Goal: Information Seeking & Learning: Check status

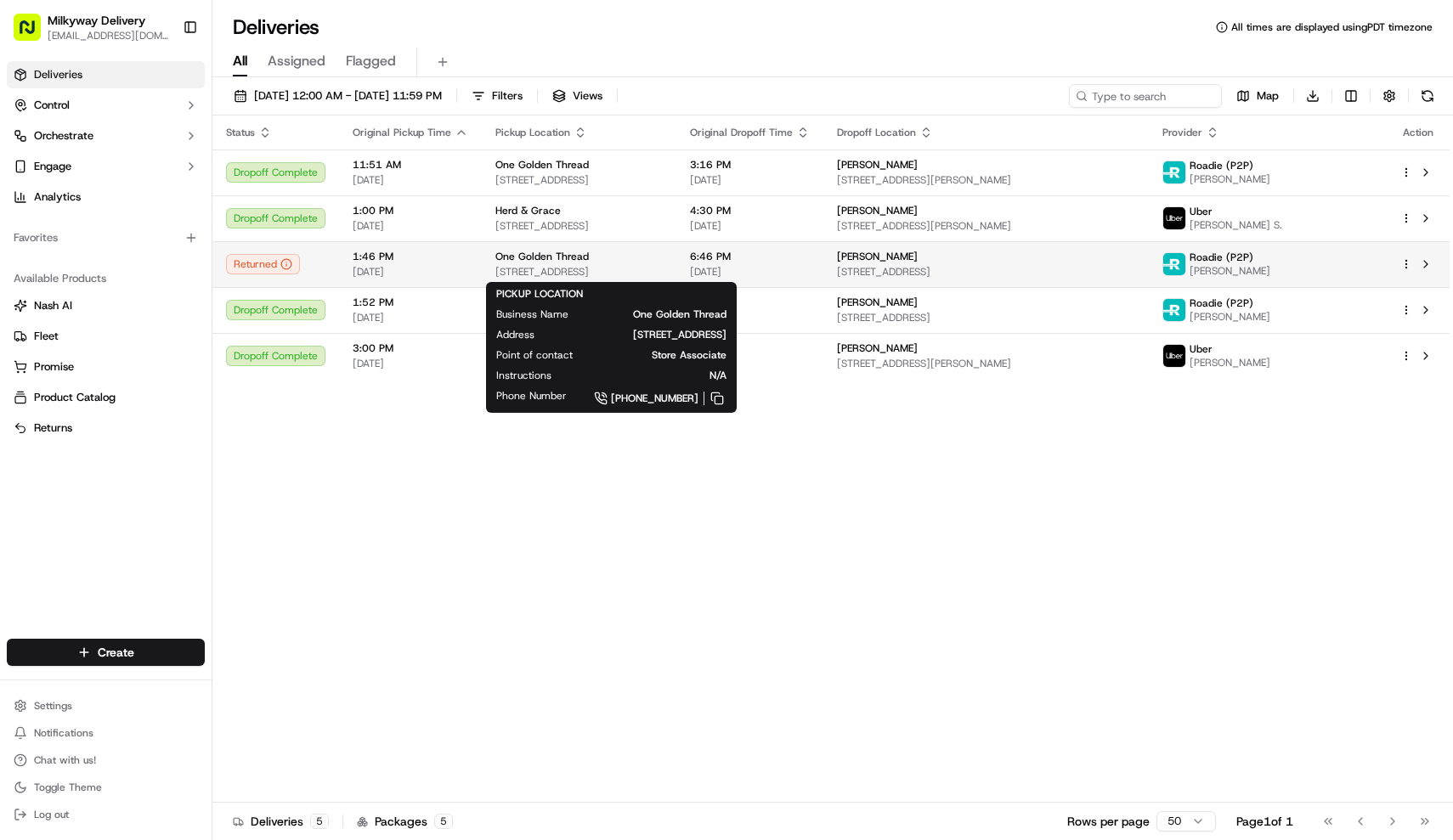
click at [508, 259] on span "One Golden Thread" at bounding box center [542, 256] width 94 height 14
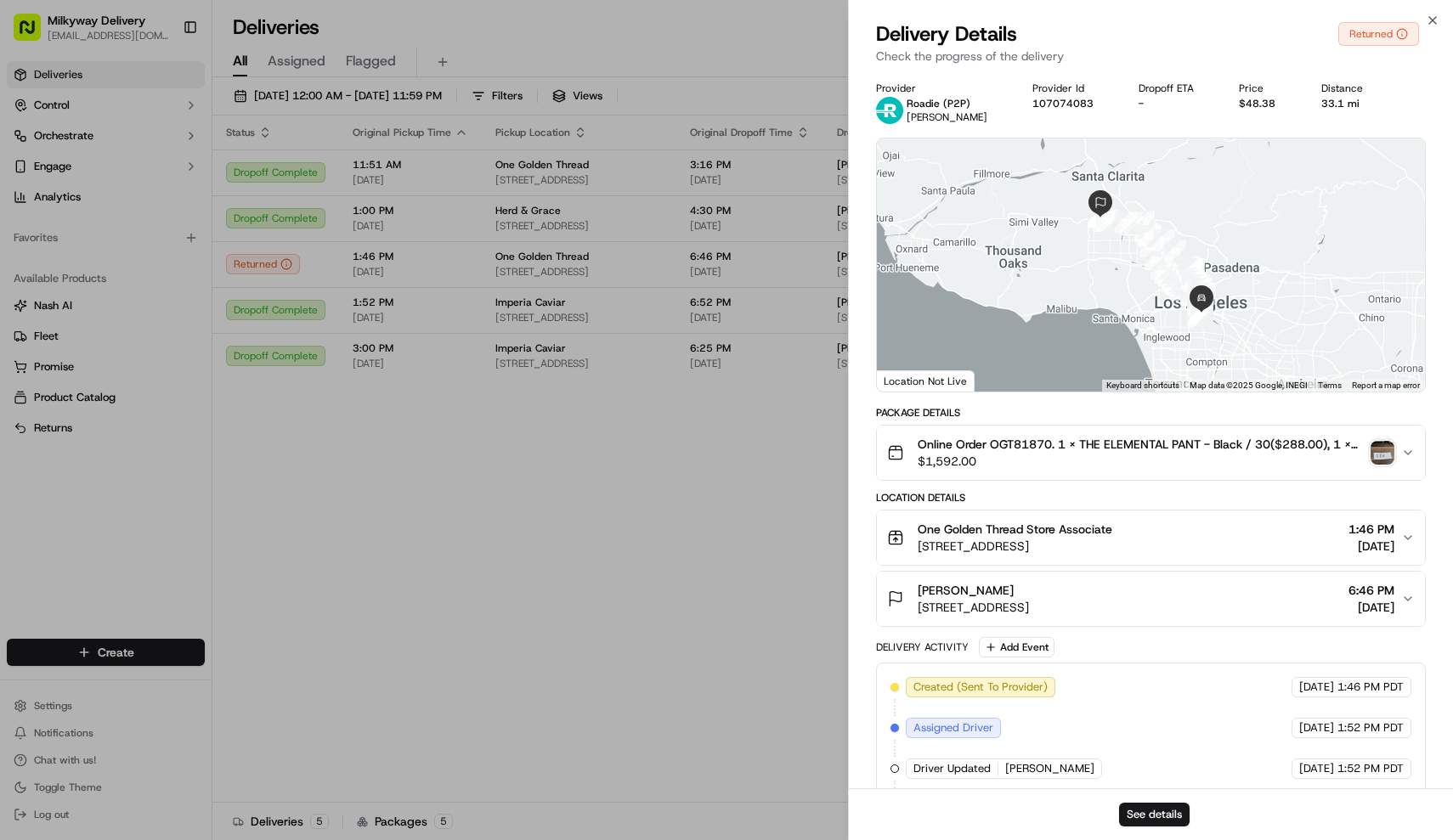
click at [1378, 447] on img "button" at bounding box center [1382, 453] width 23 height 23
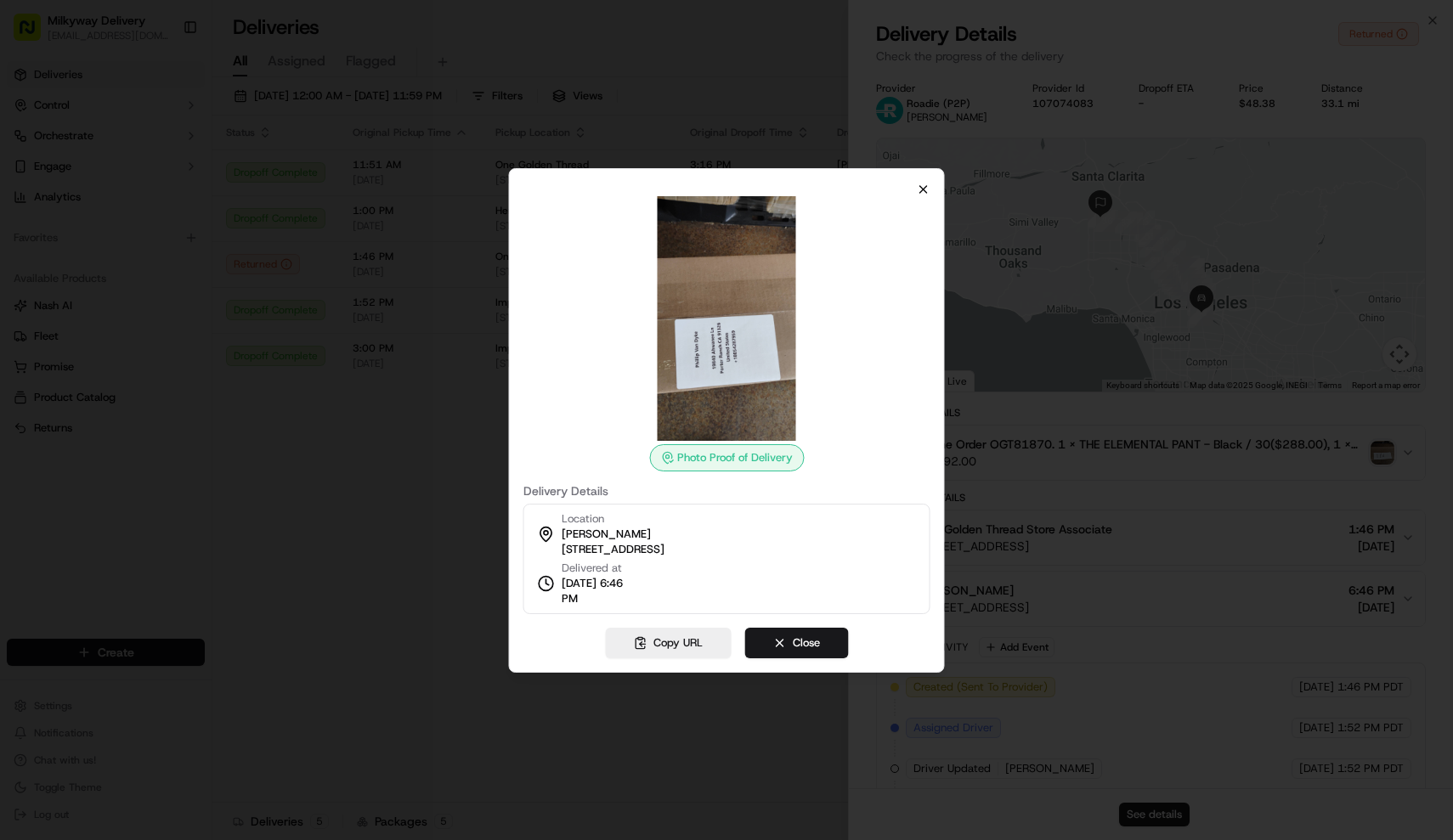
click at [925, 186] on icon "button" at bounding box center [923, 190] width 7 height 7
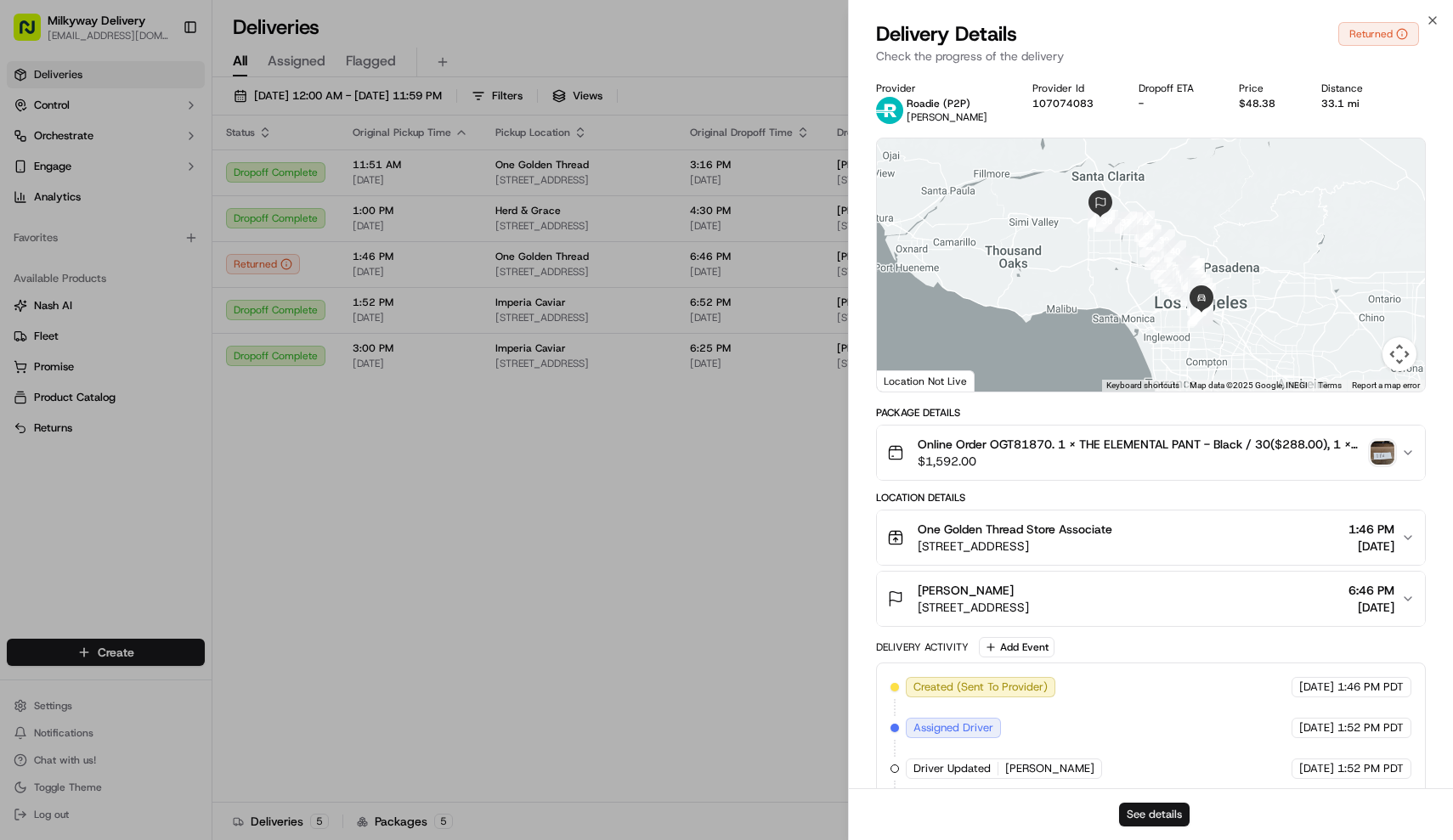
click at [1164, 806] on button "See details" at bounding box center [1154, 814] width 70 height 23
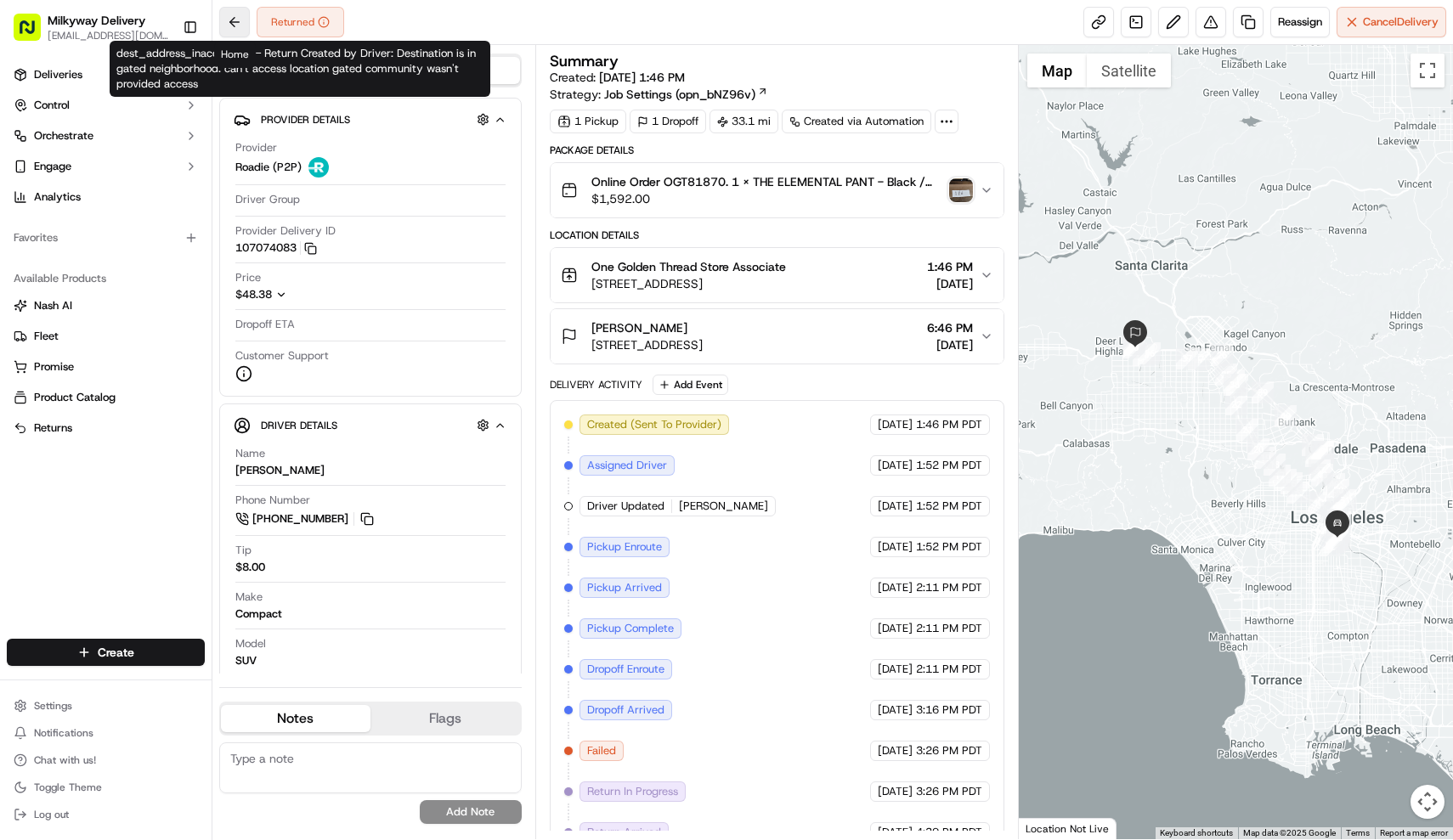
click at [246, 14] on button at bounding box center [234, 23] width 31 height 31
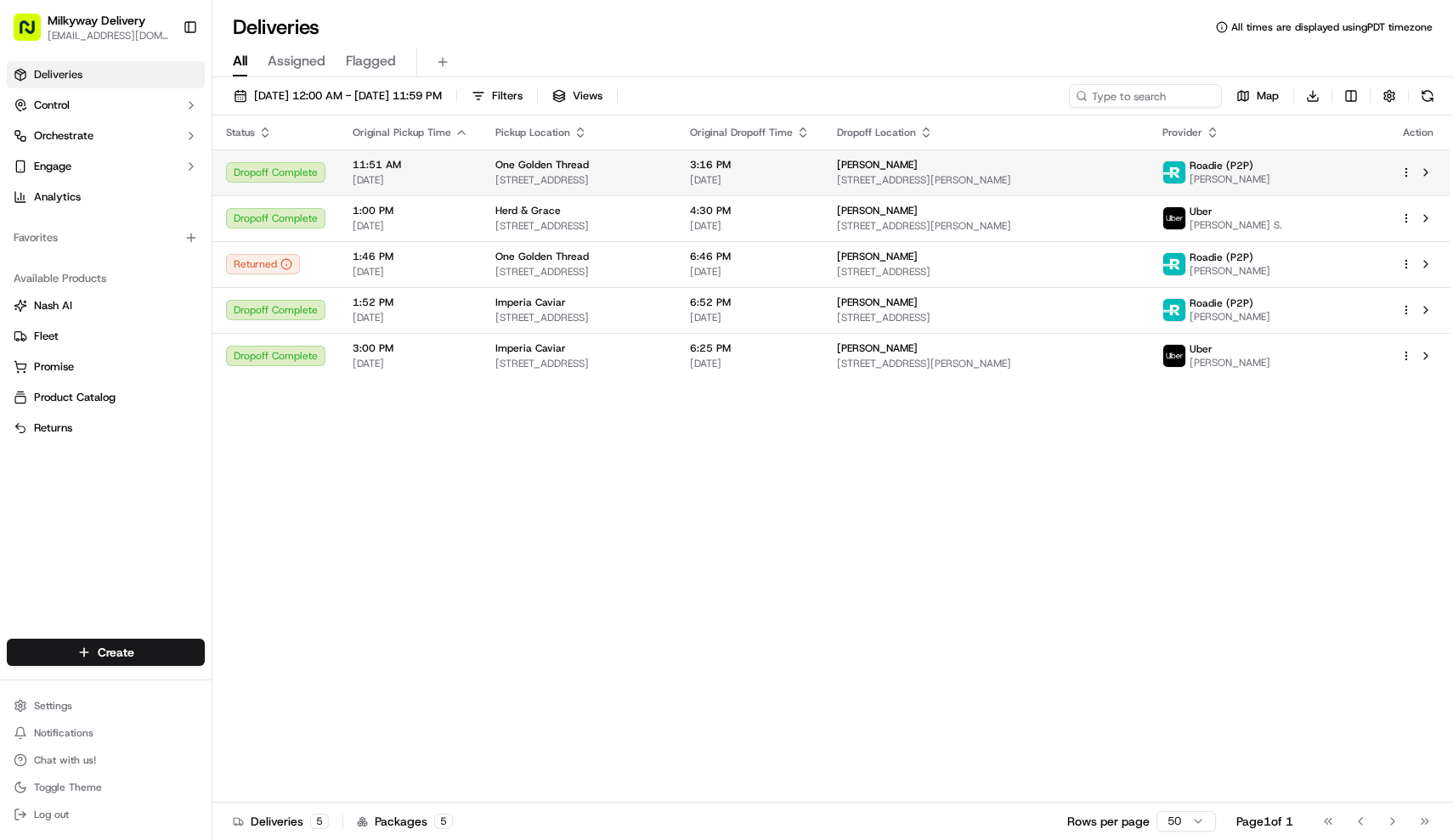
click at [596, 181] on span "[STREET_ADDRESS]" at bounding box center [579, 179] width 168 height 14
click at [603, 181] on span "[STREET_ADDRESS]" at bounding box center [579, 179] width 168 height 14
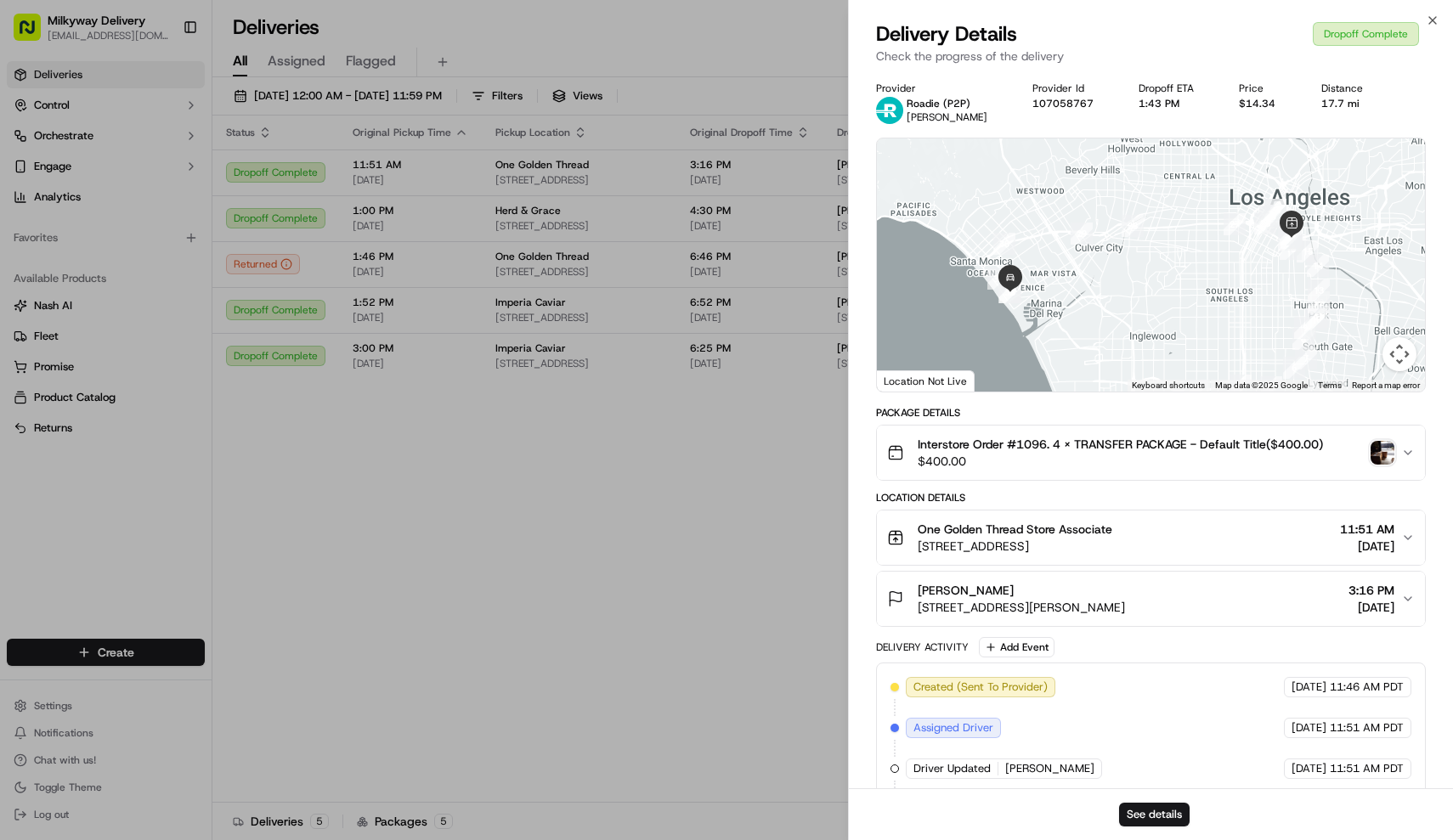
click at [1389, 458] on img "button" at bounding box center [1382, 453] width 23 height 23
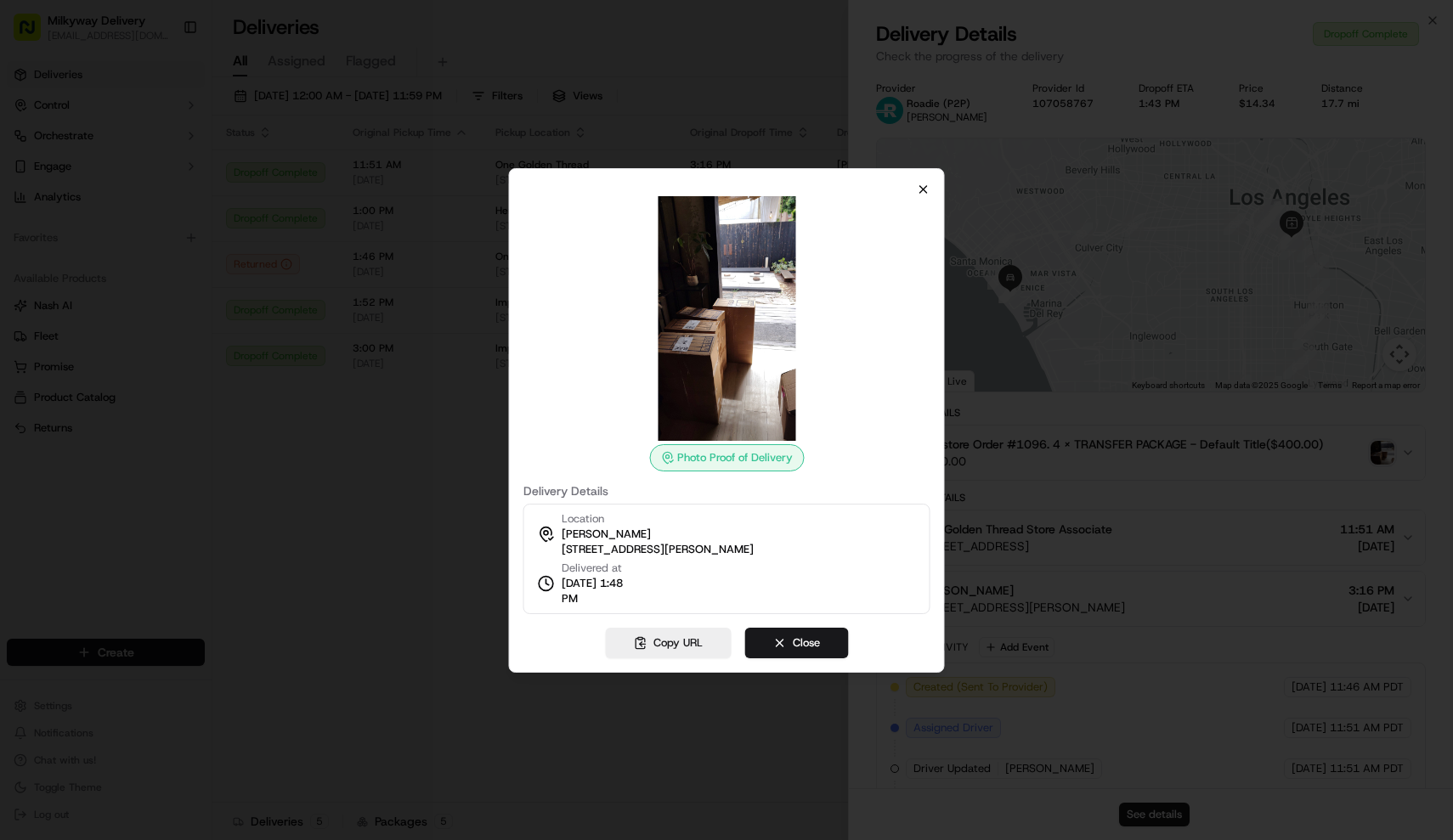
click at [926, 188] on icon "button" at bounding box center [923, 189] width 14 height 14
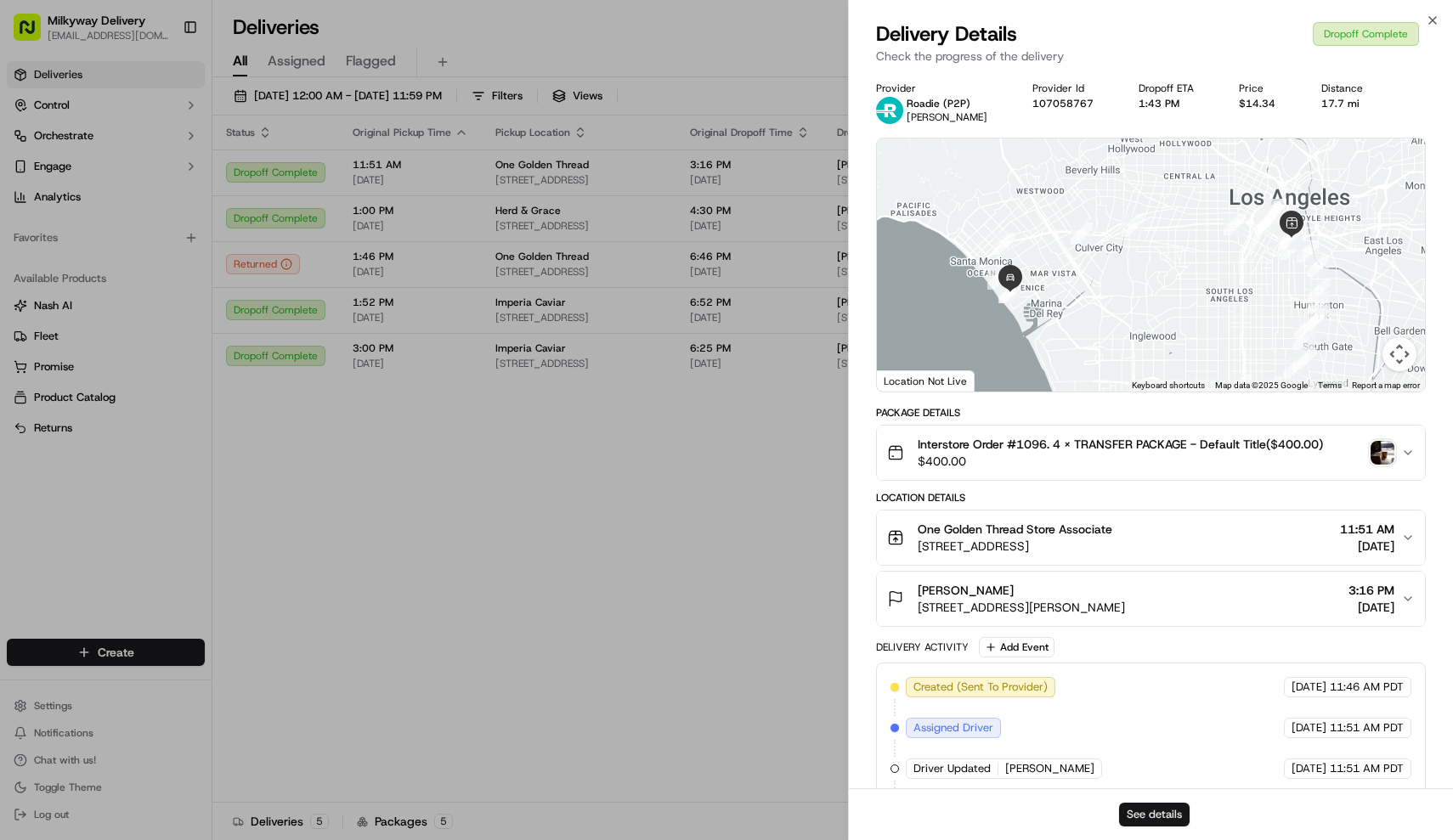
click at [1156, 816] on button "See details" at bounding box center [1154, 814] width 70 height 23
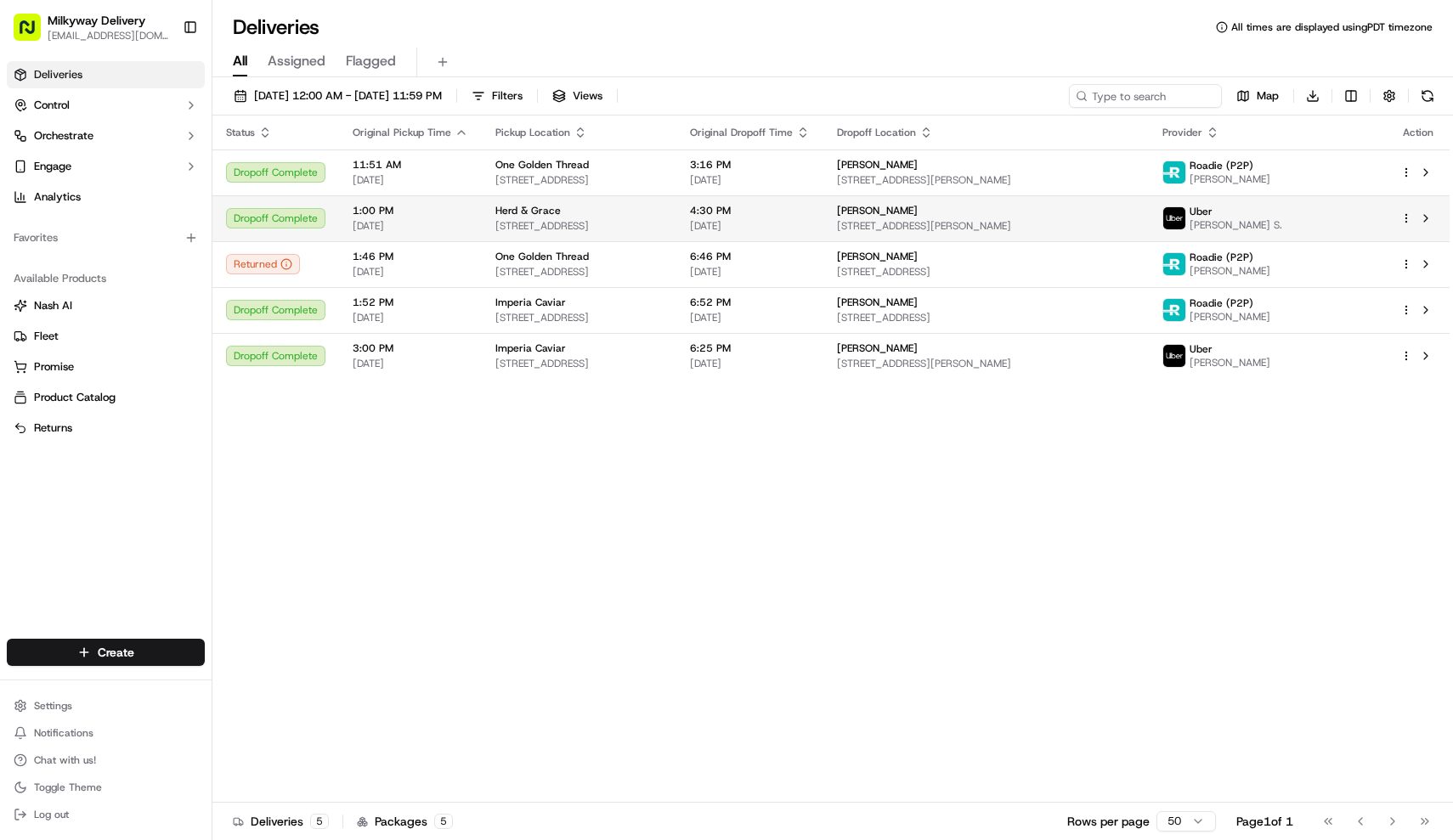
click at [663, 231] on span "[STREET_ADDRESS]" at bounding box center [579, 225] width 168 height 14
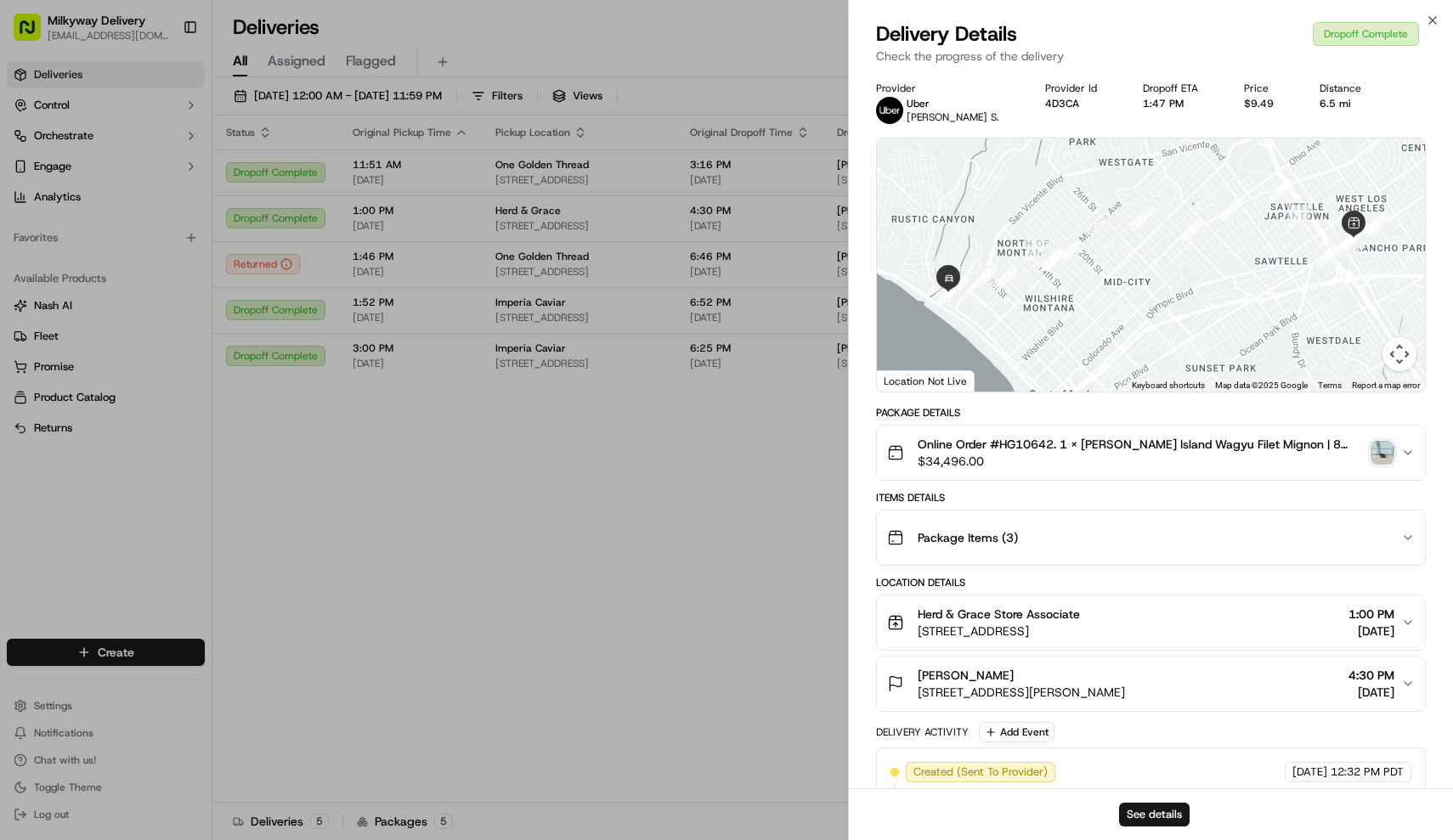
click at [1136, 451] on span "Online Order #HG10642. 1 x Robbins Island Wagyu Filet Mignon | 8 oz($74.99), 2 …" at bounding box center [1141, 444] width 447 height 17
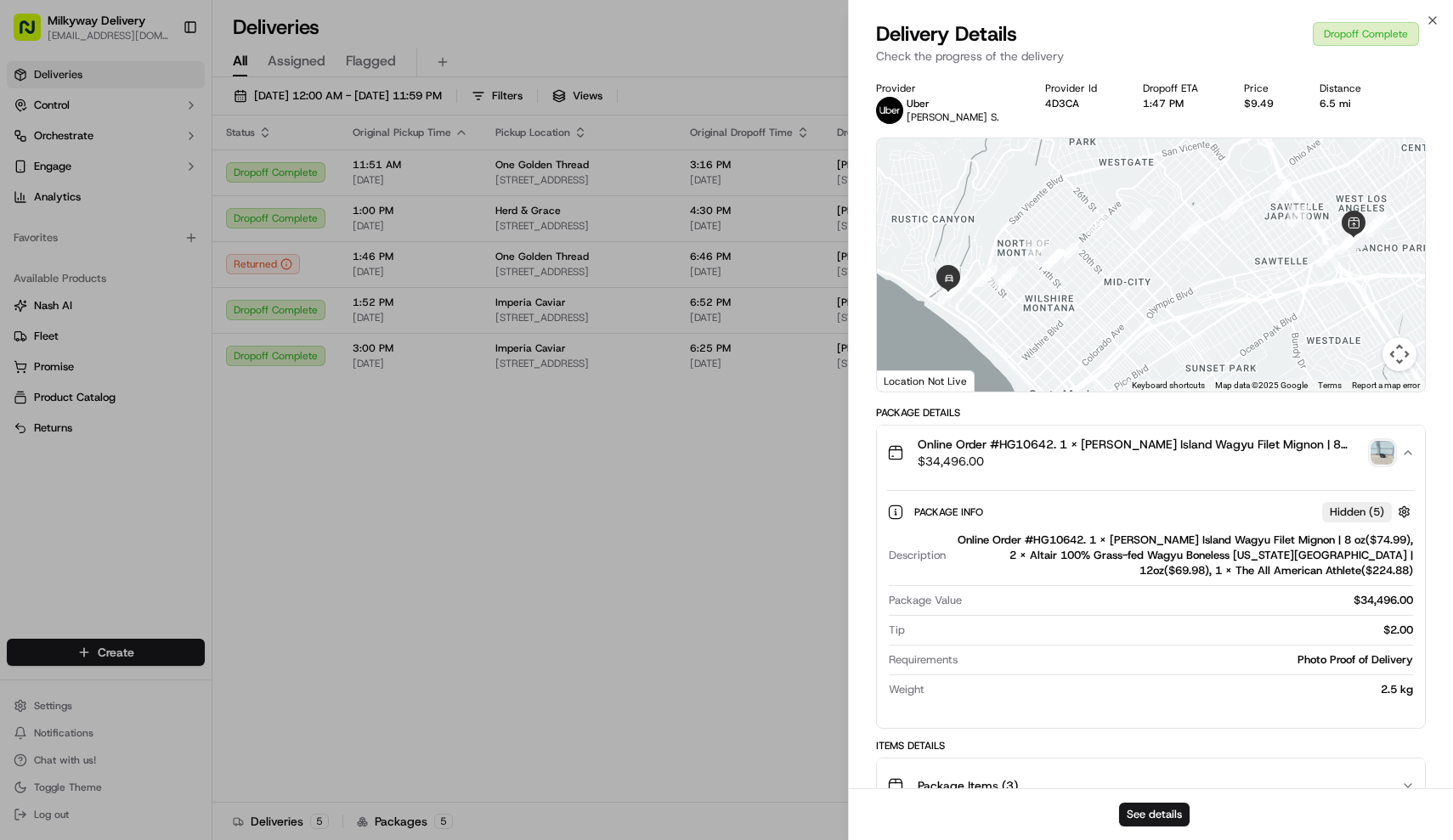
click at [1137, 447] on span "Online Order #HG10642. 1 x Robbins Island Wagyu Filet Mignon | 8 oz($74.99), 2 …" at bounding box center [1141, 444] width 447 height 17
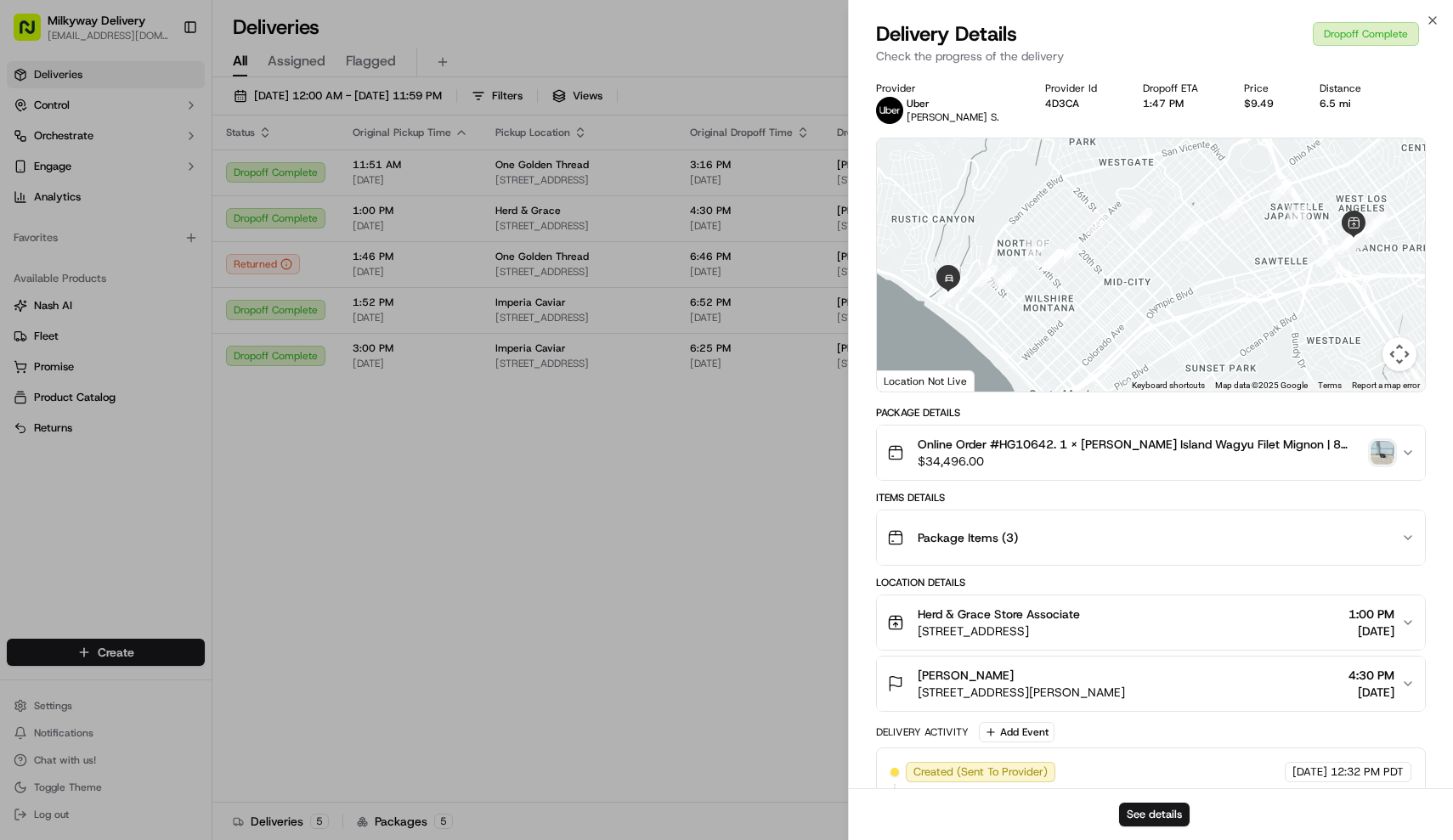
click at [1224, 444] on span "Online Order #HG10642. 1 x Robbins Island Wagyu Filet Mignon | 8 oz($74.99), 2 …" at bounding box center [1141, 444] width 447 height 17
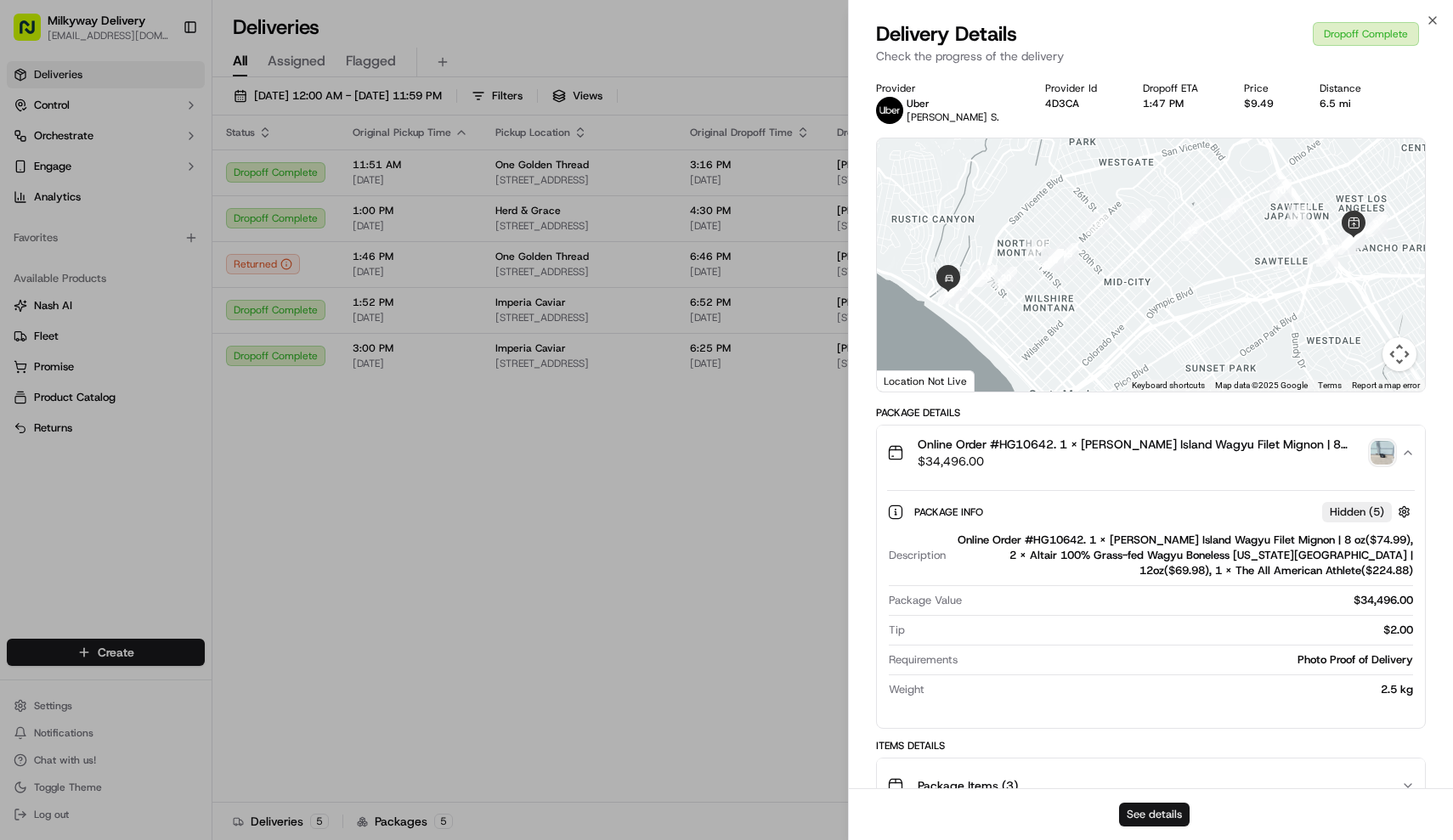
click at [1147, 818] on button "See details" at bounding box center [1154, 814] width 70 height 23
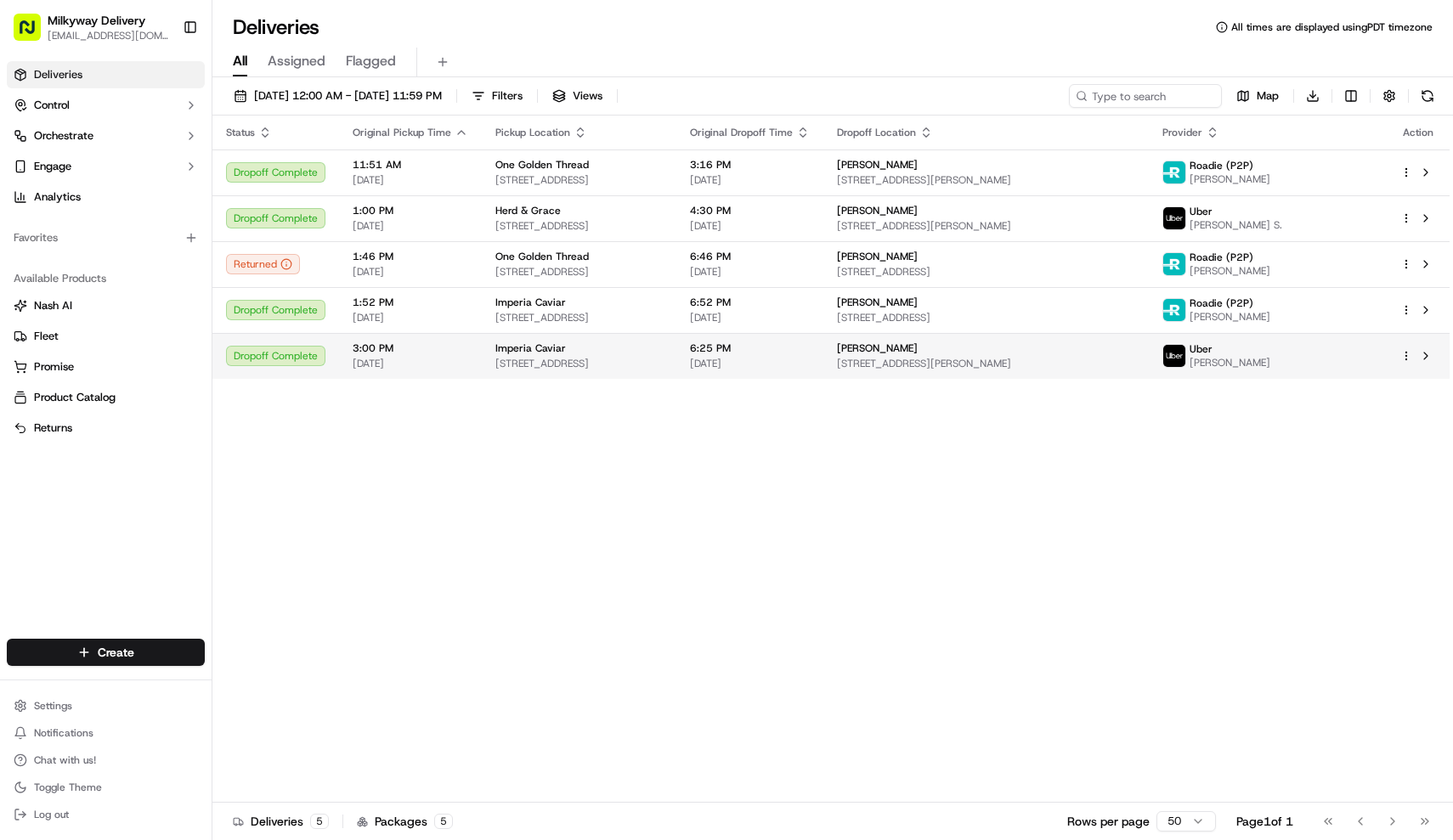
click at [663, 366] on span "[STREET_ADDRESS]" at bounding box center [579, 363] width 168 height 14
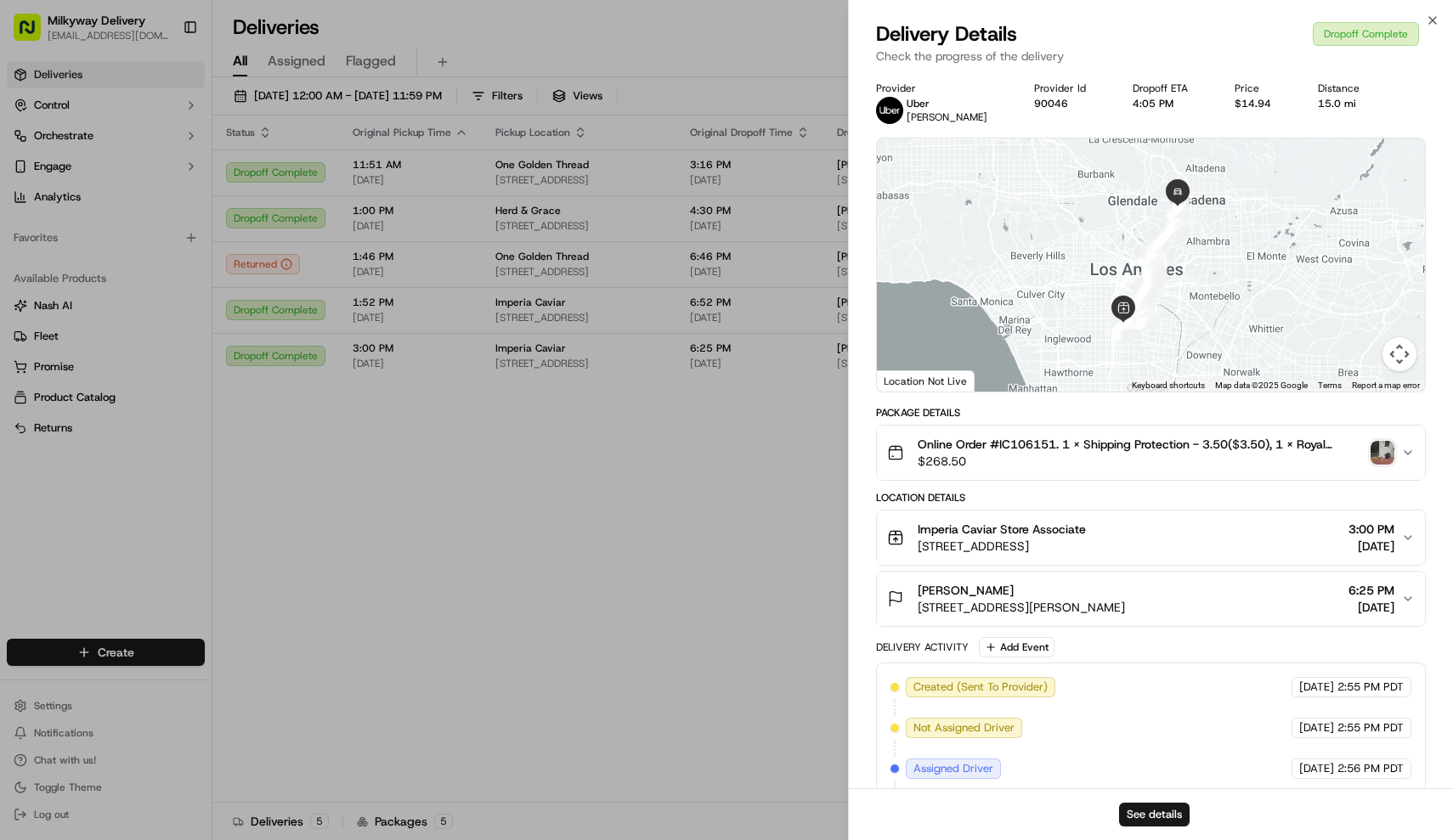
click at [1391, 456] on img "button" at bounding box center [1382, 453] width 23 height 23
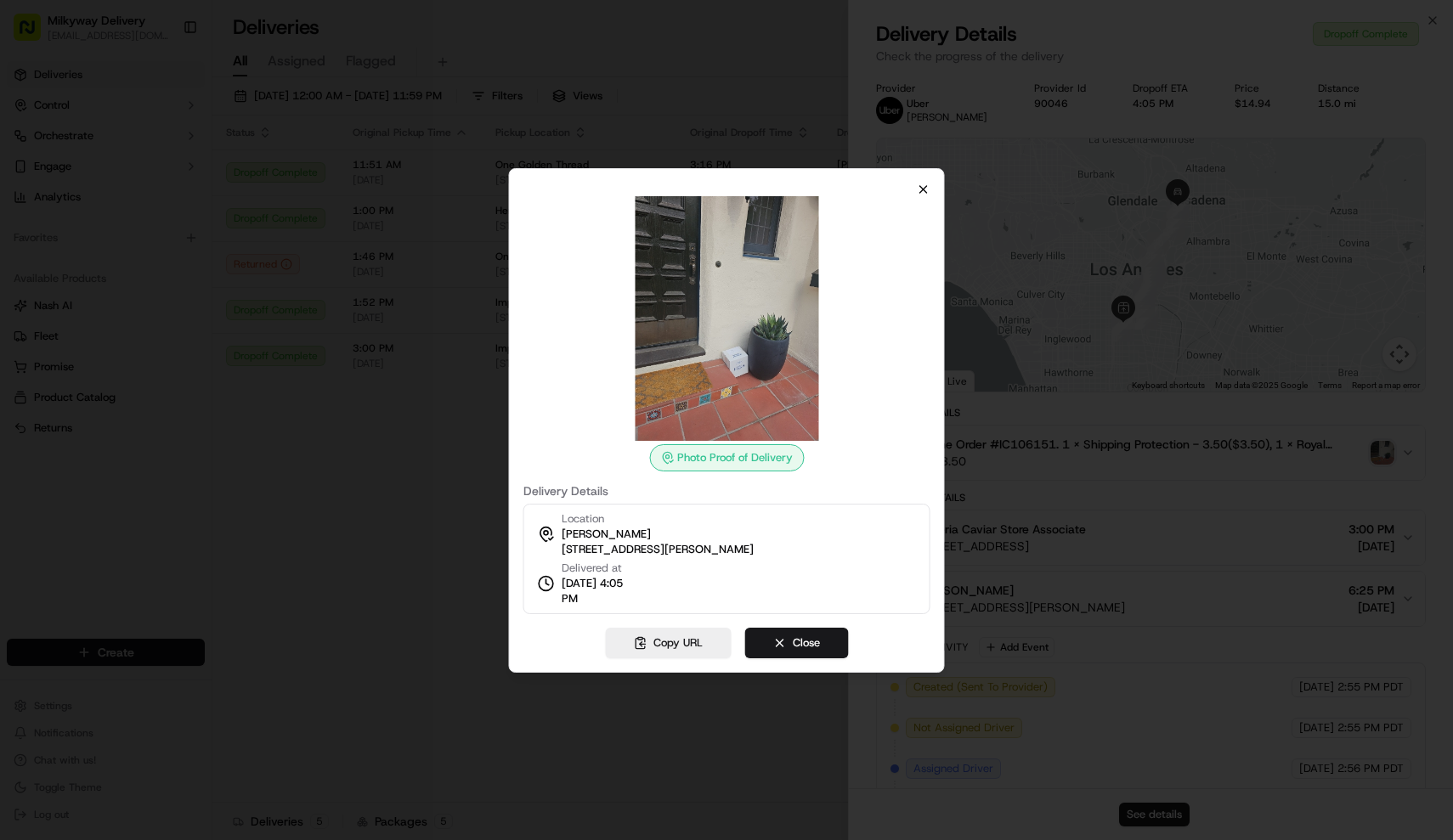
click at [921, 184] on icon "button" at bounding box center [923, 189] width 14 height 14
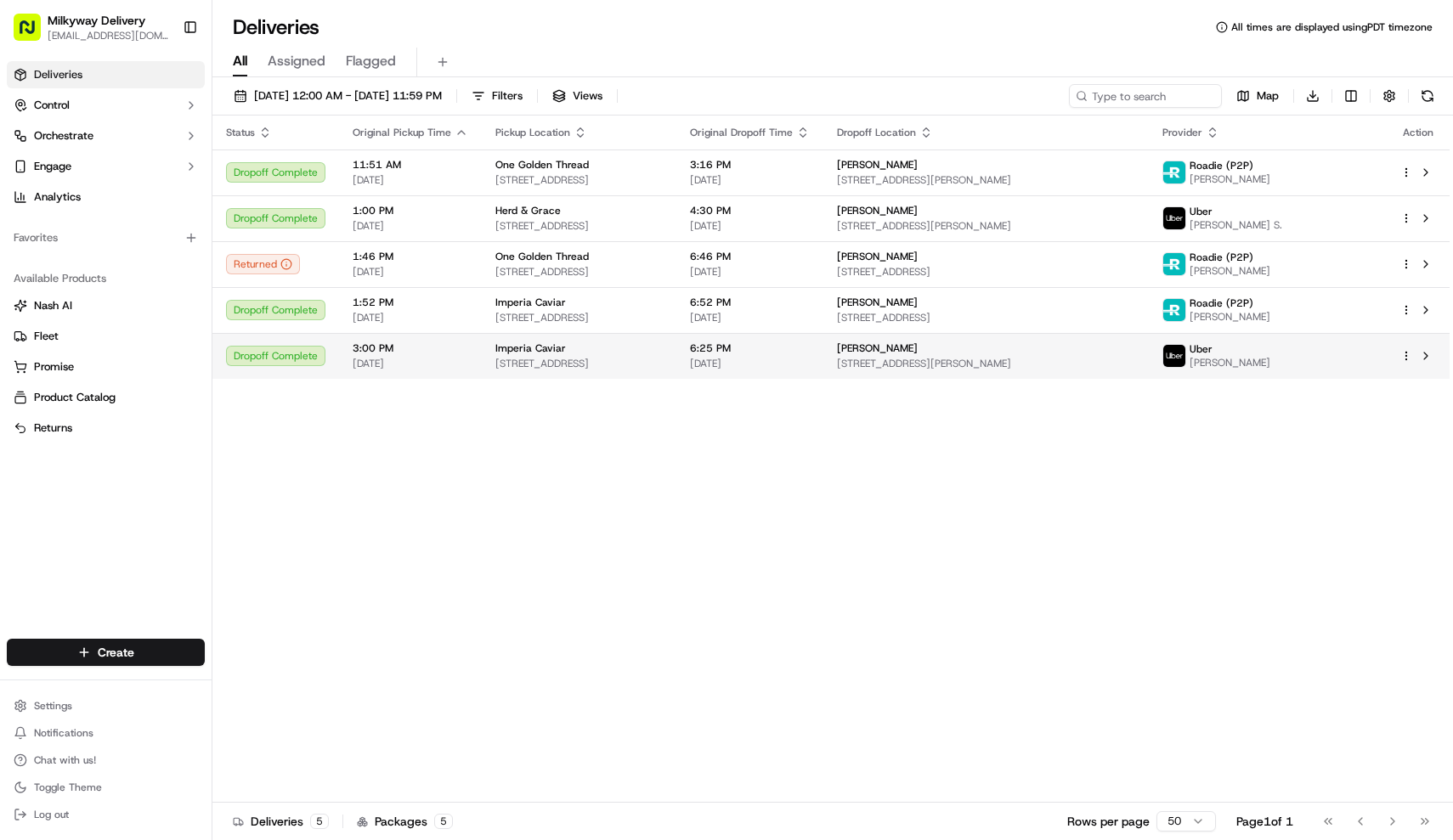
click at [663, 348] on div "Imperia Caviar" at bounding box center [579, 348] width 168 height 14
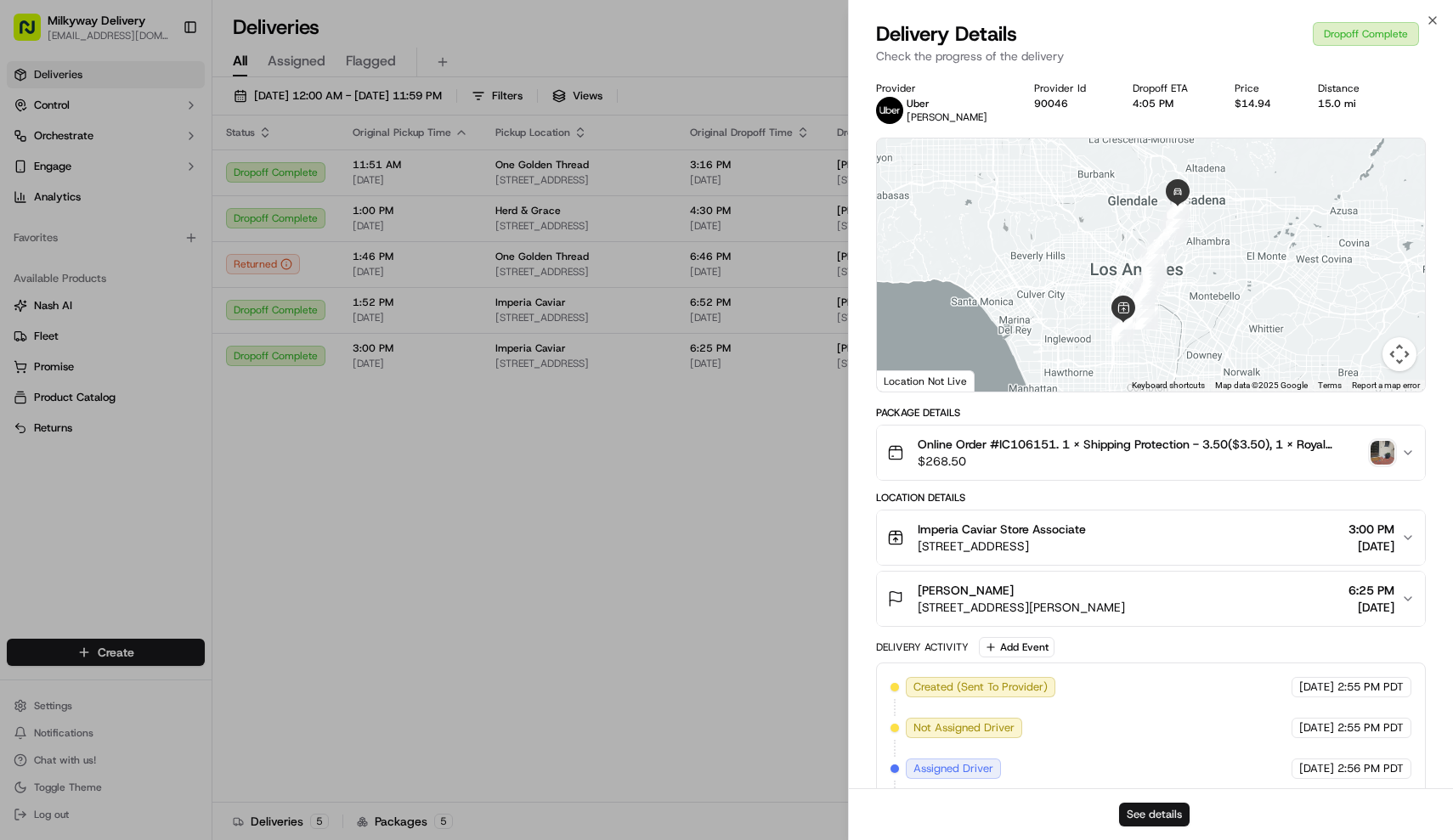
click at [1172, 814] on button "See details" at bounding box center [1154, 814] width 70 height 23
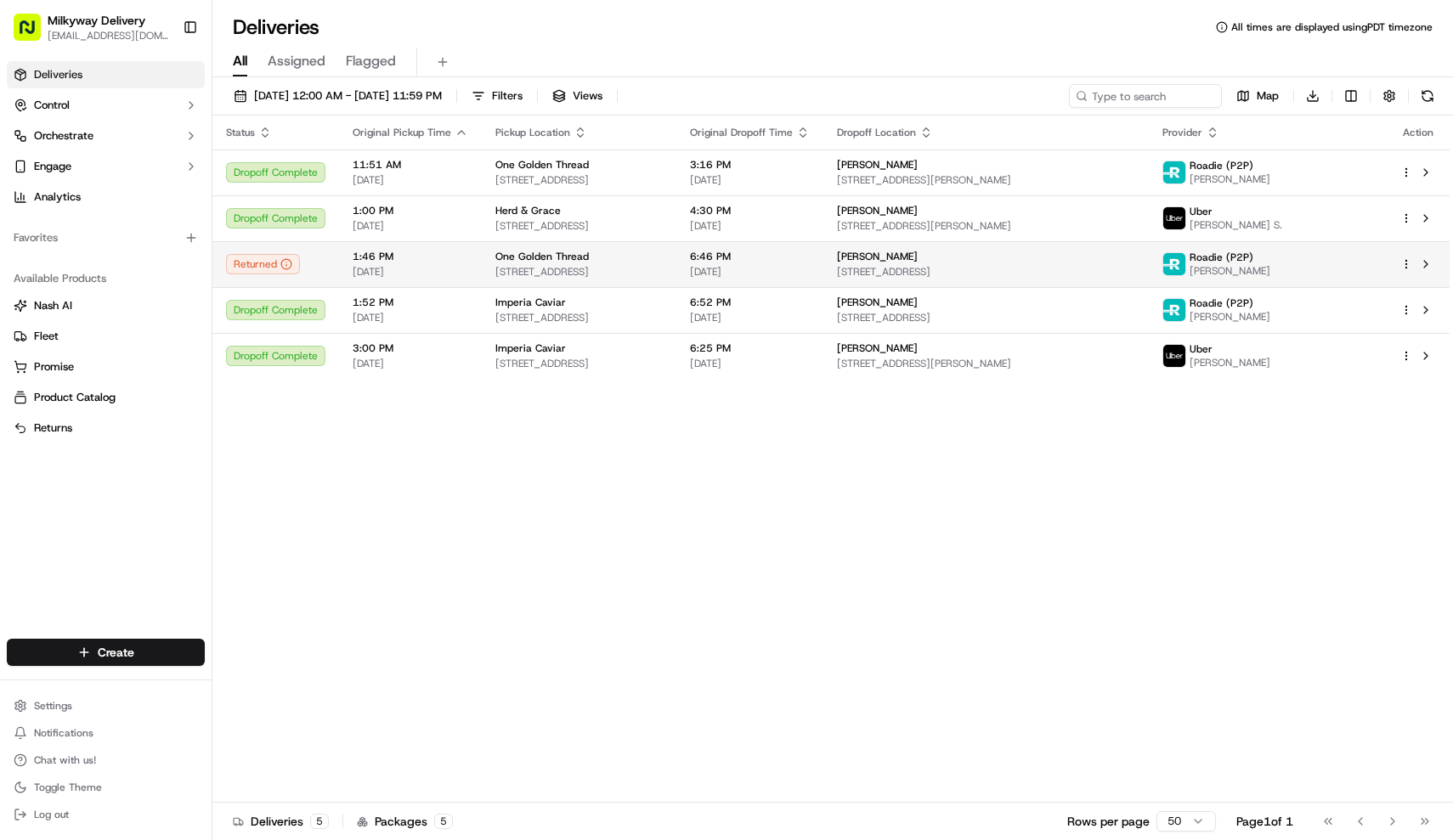
click at [496, 261] on span "One Golden Thread" at bounding box center [542, 256] width 94 height 14
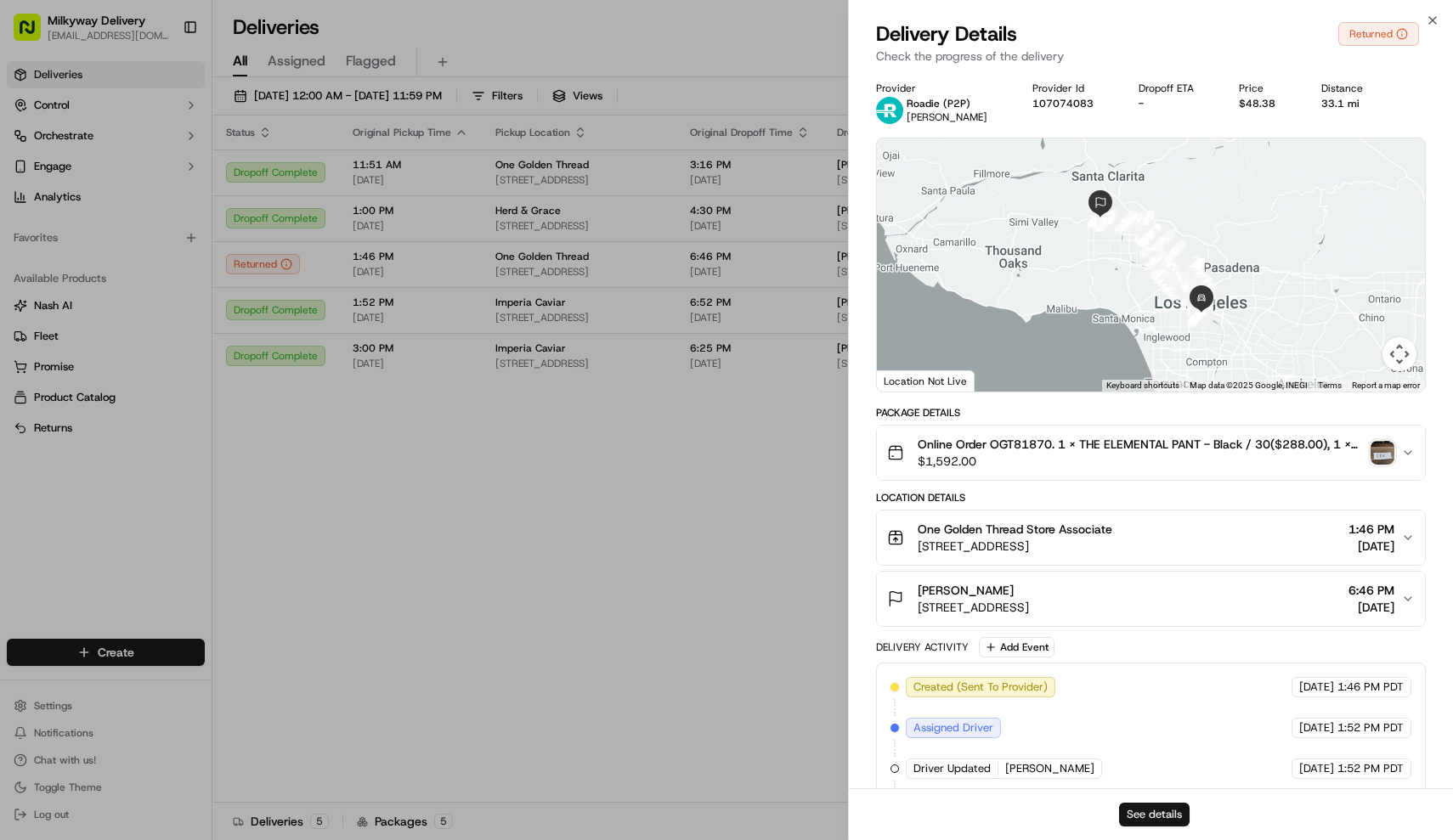
click at [1176, 808] on button "See details" at bounding box center [1154, 814] width 70 height 23
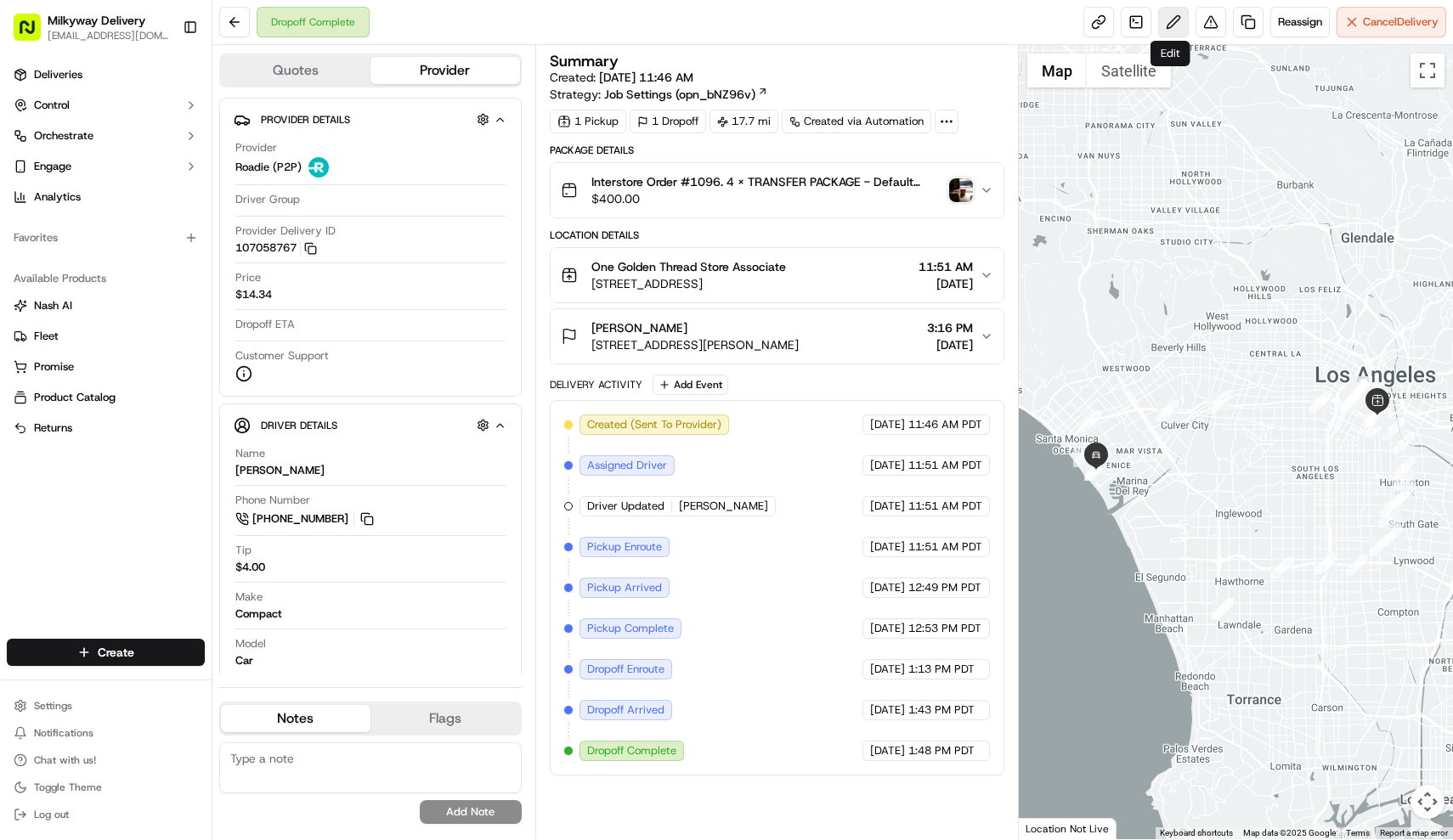
click at [1177, 22] on button at bounding box center [1174, 23] width 31 height 31
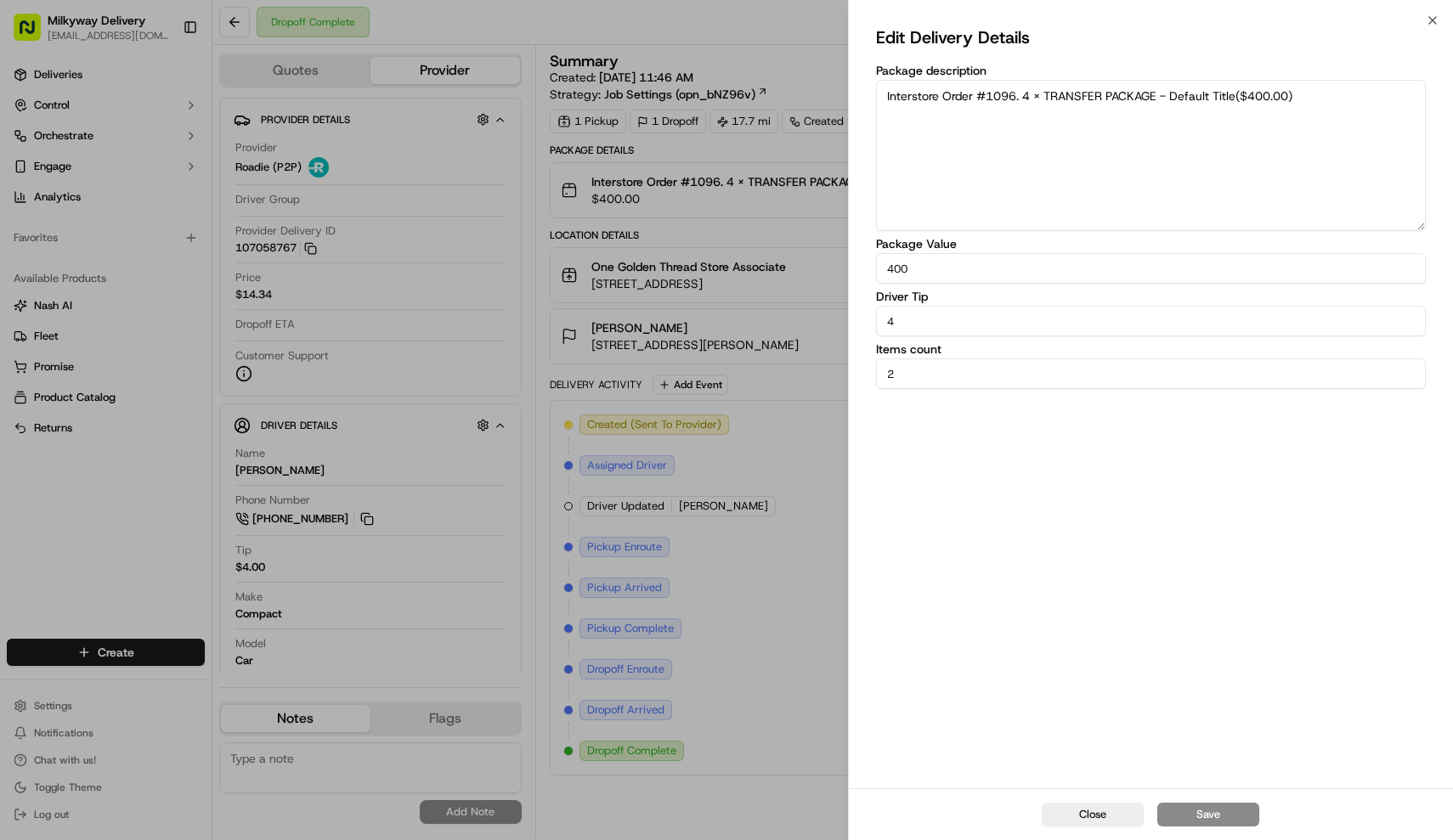
click at [1103, 330] on input "4" at bounding box center [1150, 321] width 550 height 31
type input "6"
click at [1199, 801] on div "Close Save" at bounding box center [1151, 814] width 605 height 52
click at [1200, 812] on button "Save" at bounding box center [1208, 814] width 102 height 23
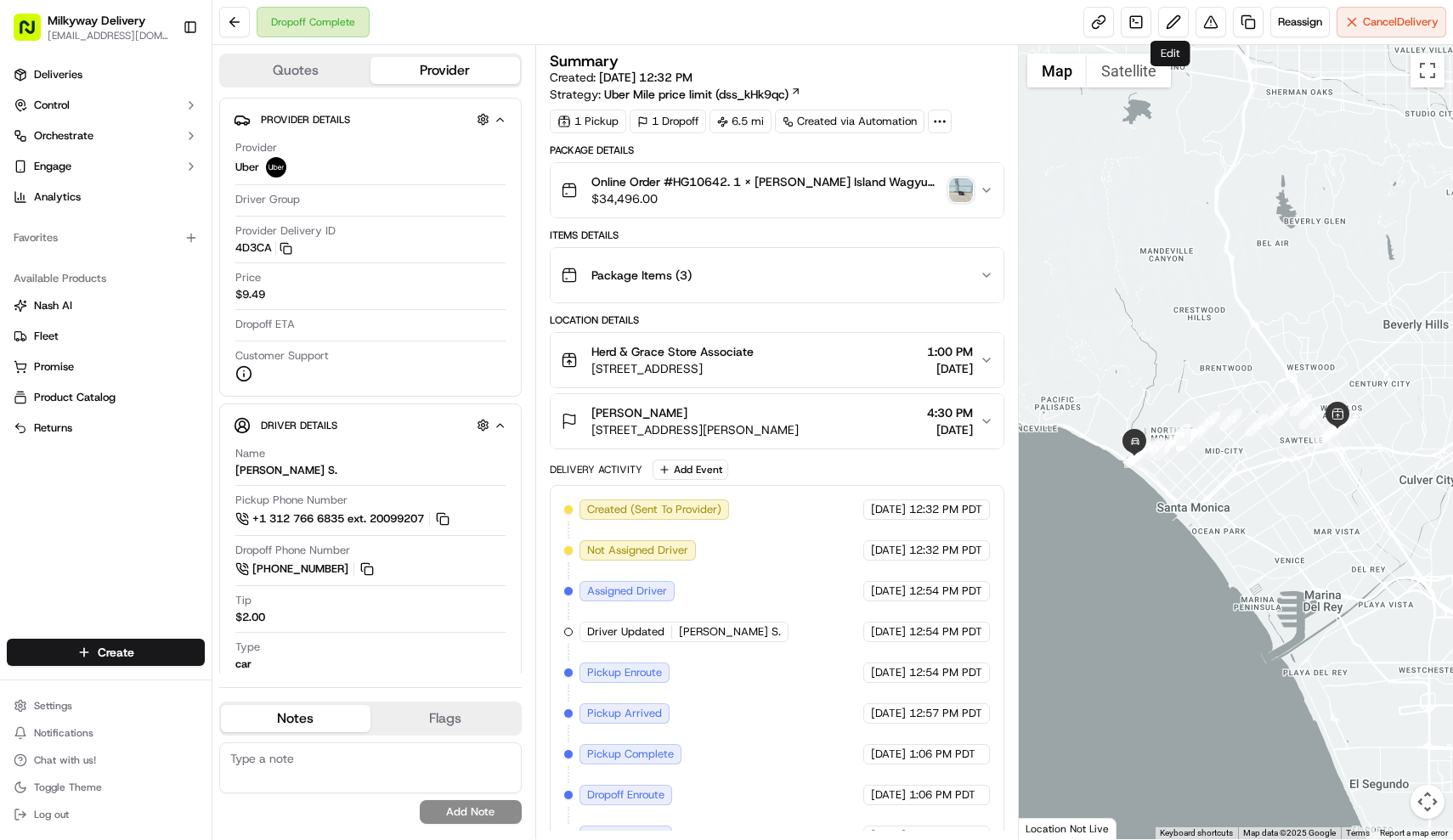
click at [1180, 6] on div "Dropoff Complete Reassign Cancel Delivery" at bounding box center [832, 23] width 1240 height 45
click at [1178, 12] on button at bounding box center [1174, 23] width 31 height 31
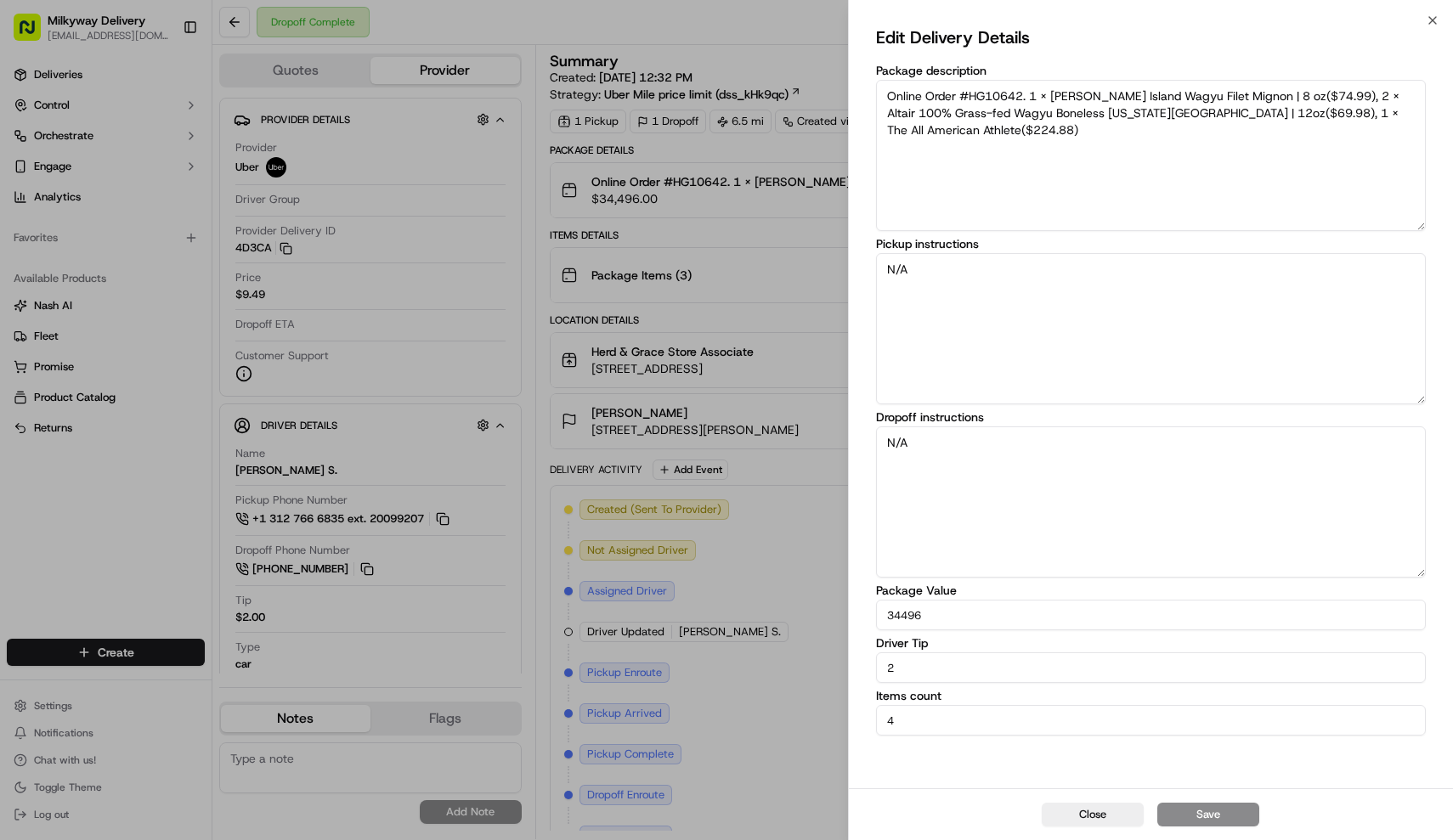
click at [1040, 680] on input "2" at bounding box center [1150, 667] width 550 height 31
type input "0"
click at [1195, 822] on button "Save" at bounding box center [1208, 814] width 102 height 23
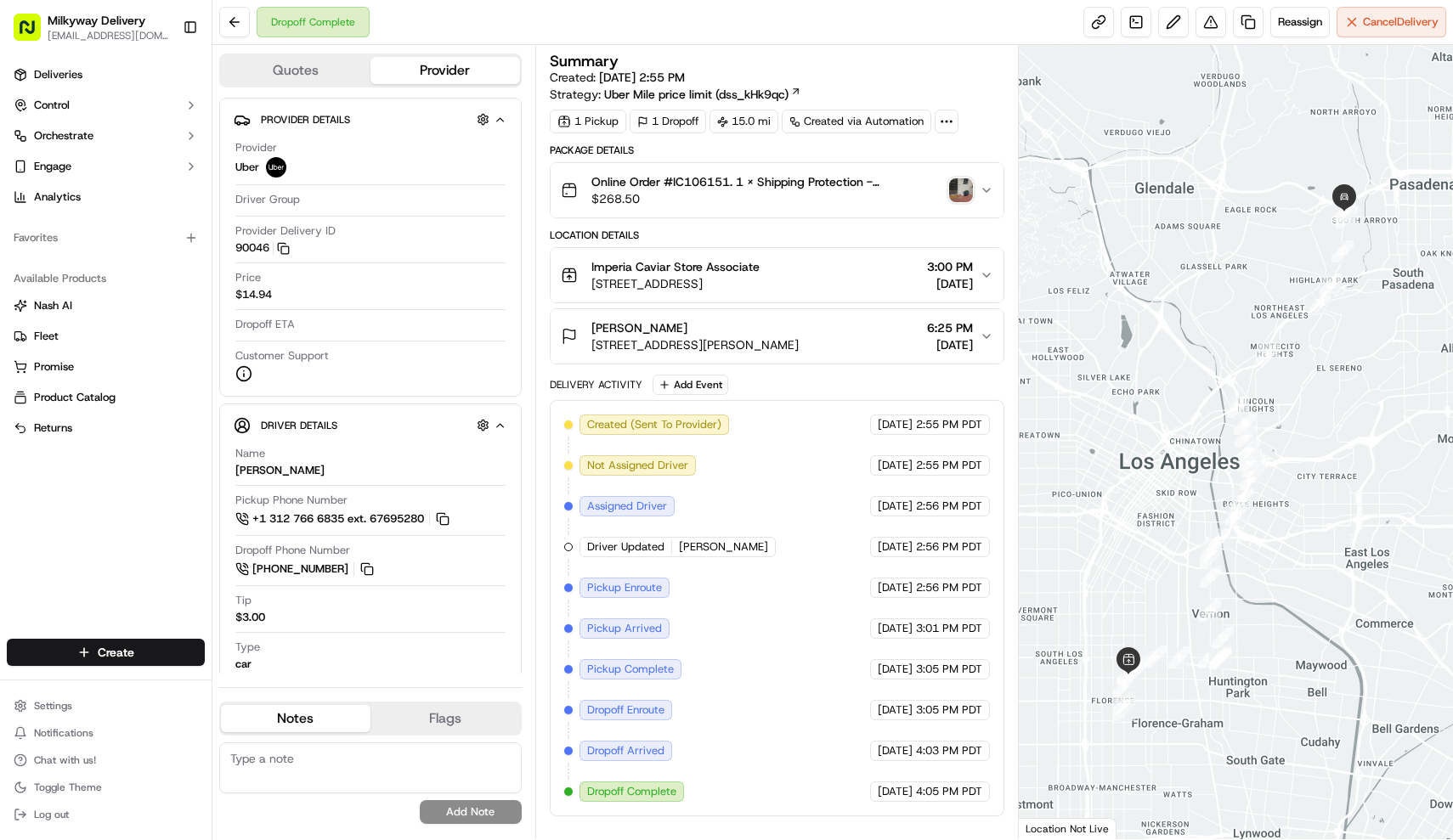
click at [695, 172] on button "Online Order #IC106151. 1 x Shipping Protection - 3.50($3.50), 1 x Royal Ossetr…" at bounding box center [776, 190] width 453 height 54
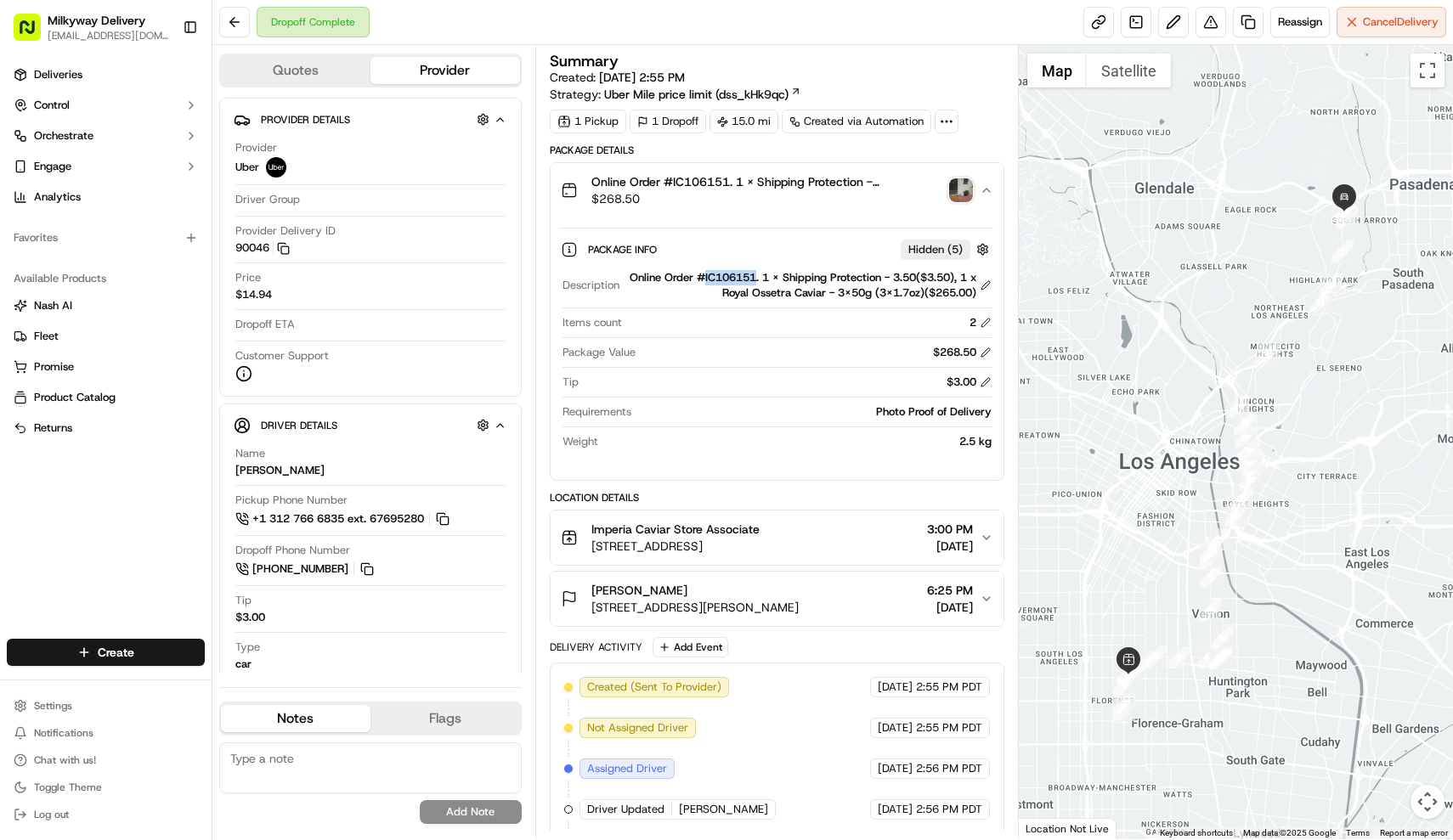
drag, startPoint x: 761, startPoint y: 274, endPoint x: 710, endPoint y: 274, distance: 51.0
click at [710, 274] on div "Online Order #IC106151. 1 x Shipping Protection - 3.50($3.50), 1 x Royal Ossetr…" at bounding box center [809, 285] width 366 height 31
copy div "IC106151"
click at [897, 599] on div "Josey Iannotti 160 Glen Summer Rd, Pasadena, CA 91105, USA 6:25 PM 09/17/2025" at bounding box center [769, 599] width 419 height 34
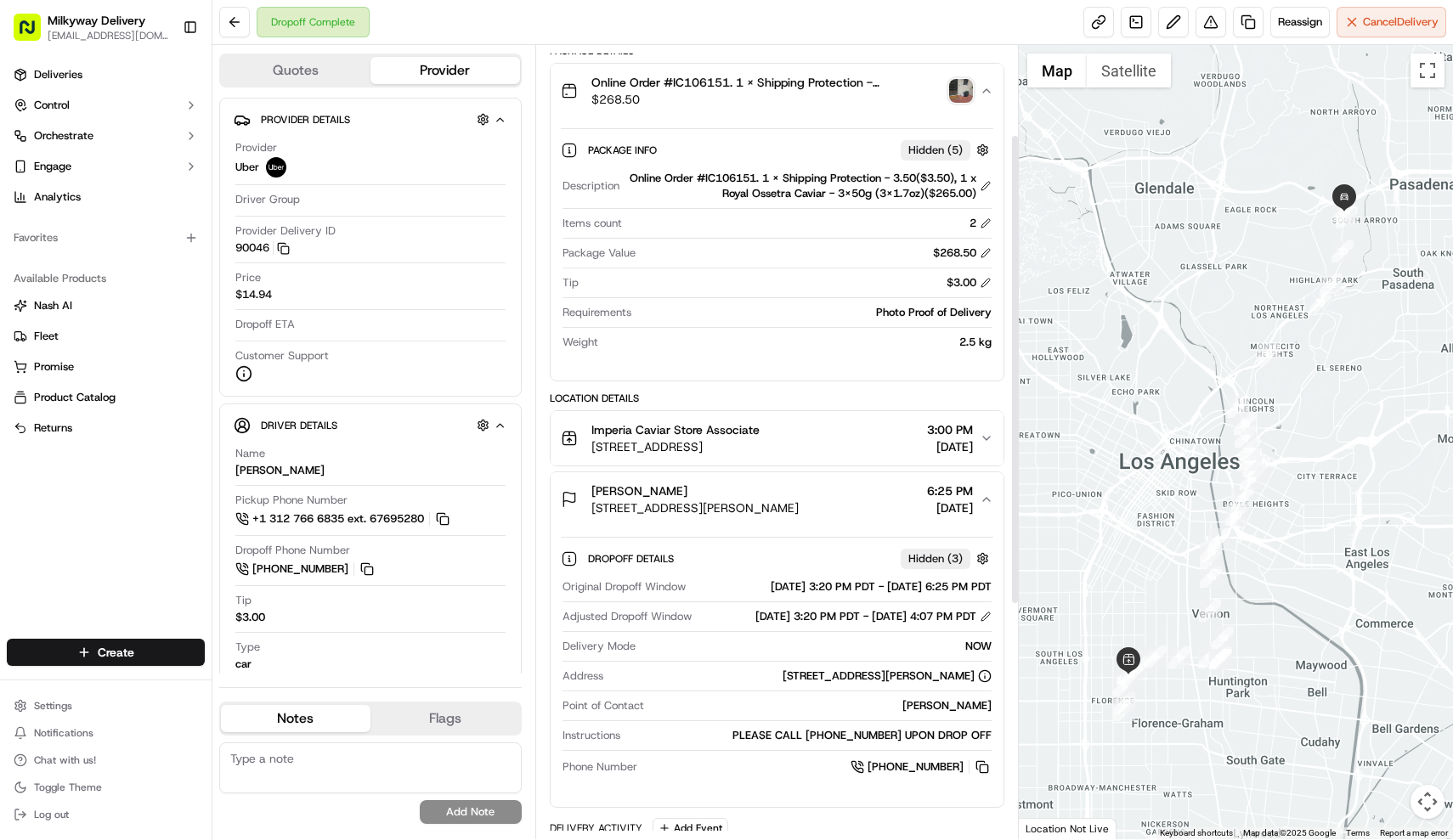
scroll to position [174, 0]
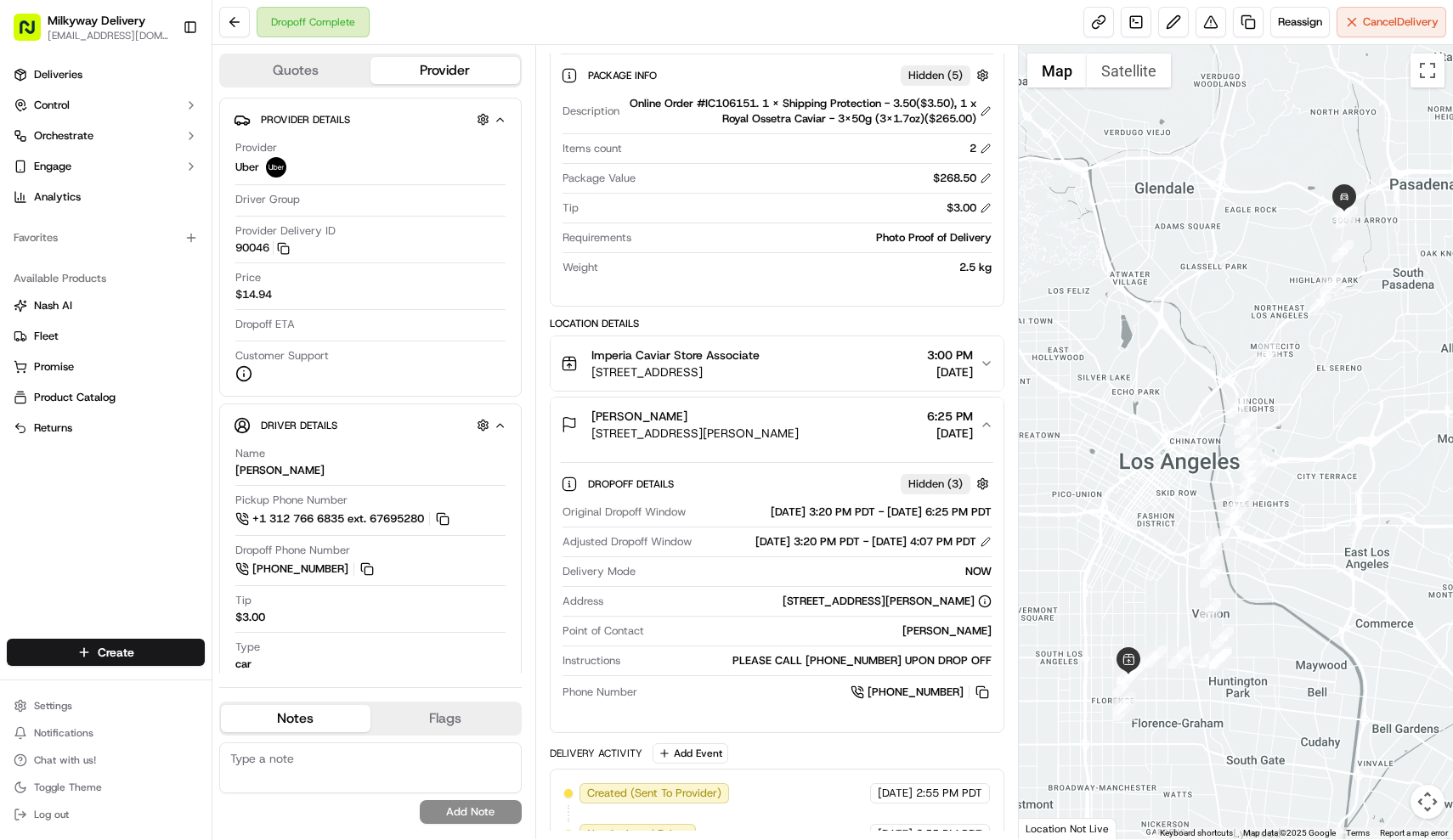
drag, startPoint x: 922, startPoint y: 646, endPoint x: 994, endPoint y: 652, distance: 72.2
click at [994, 652] on div "Dropoff Details Hidden ( 3 ) Original Dropoff Window 09/17/2025 3:20 PM PDT - 0…" at bounding box center [776, 585] width 453 height 266
copy div "[PERSON_NAME]"
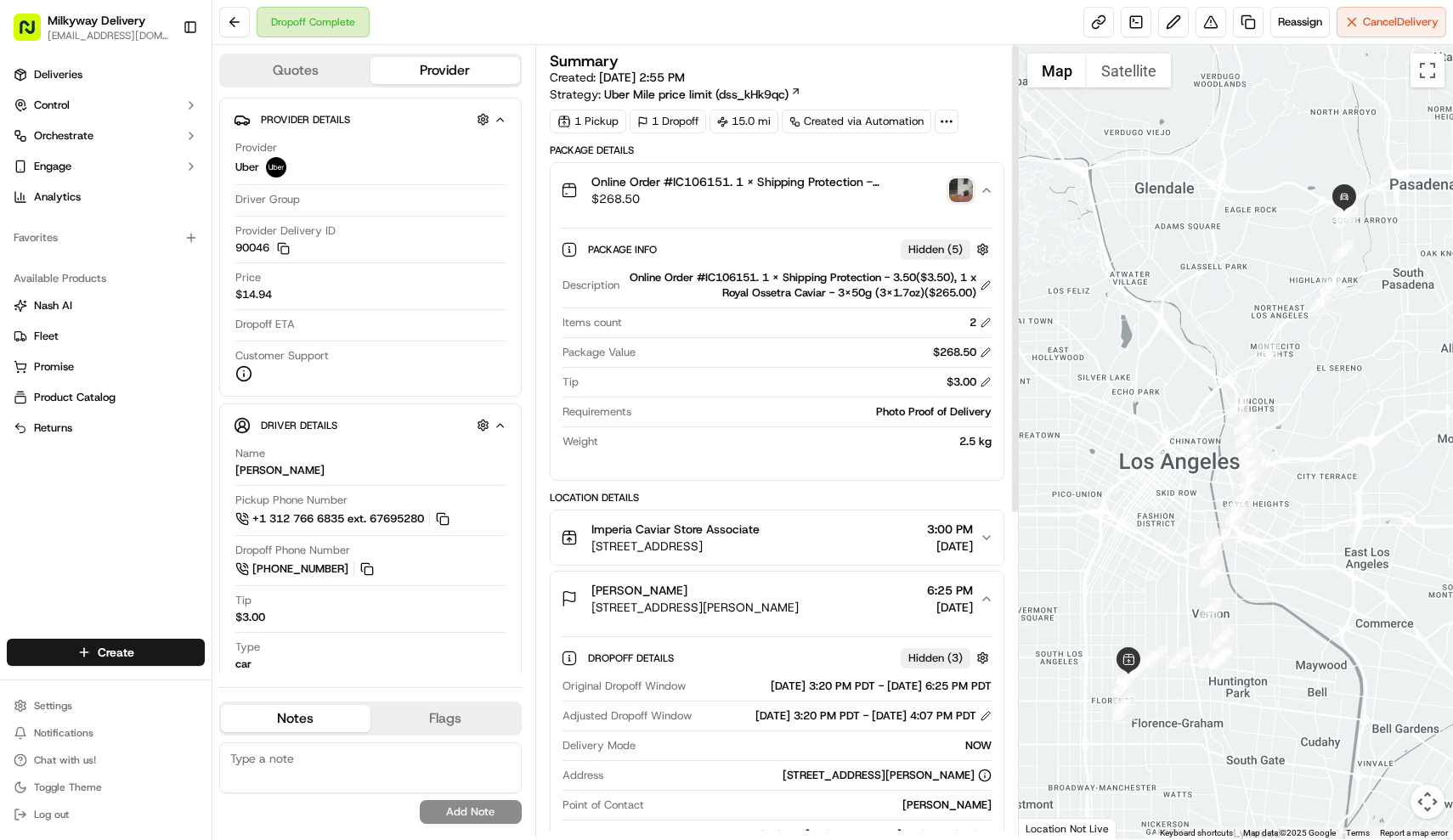
scroll to position [0, 0]
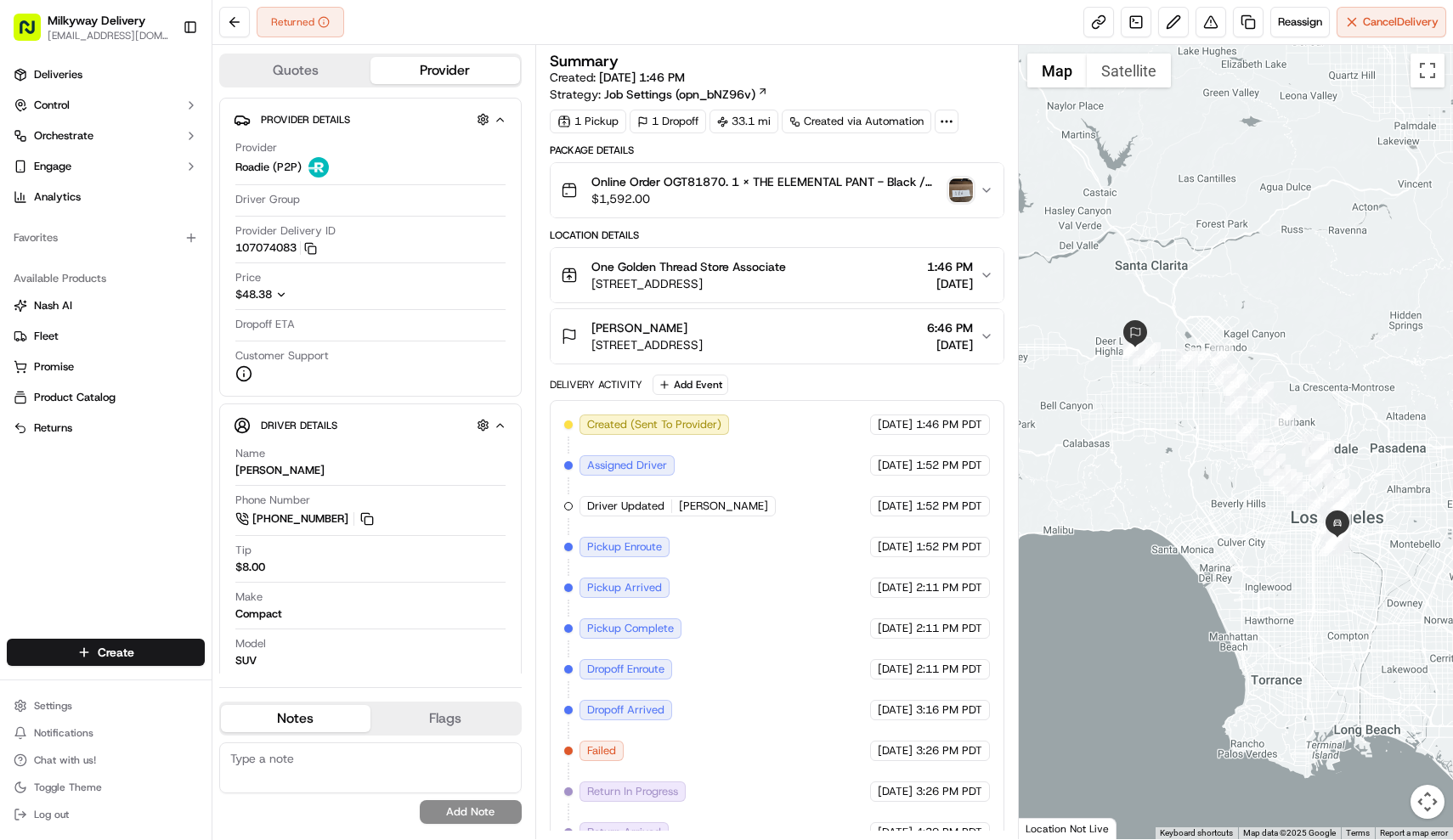
click at [703, 330] on div "[PERSON_NAME]" at bounding box center [647, 328] width 112 height 17
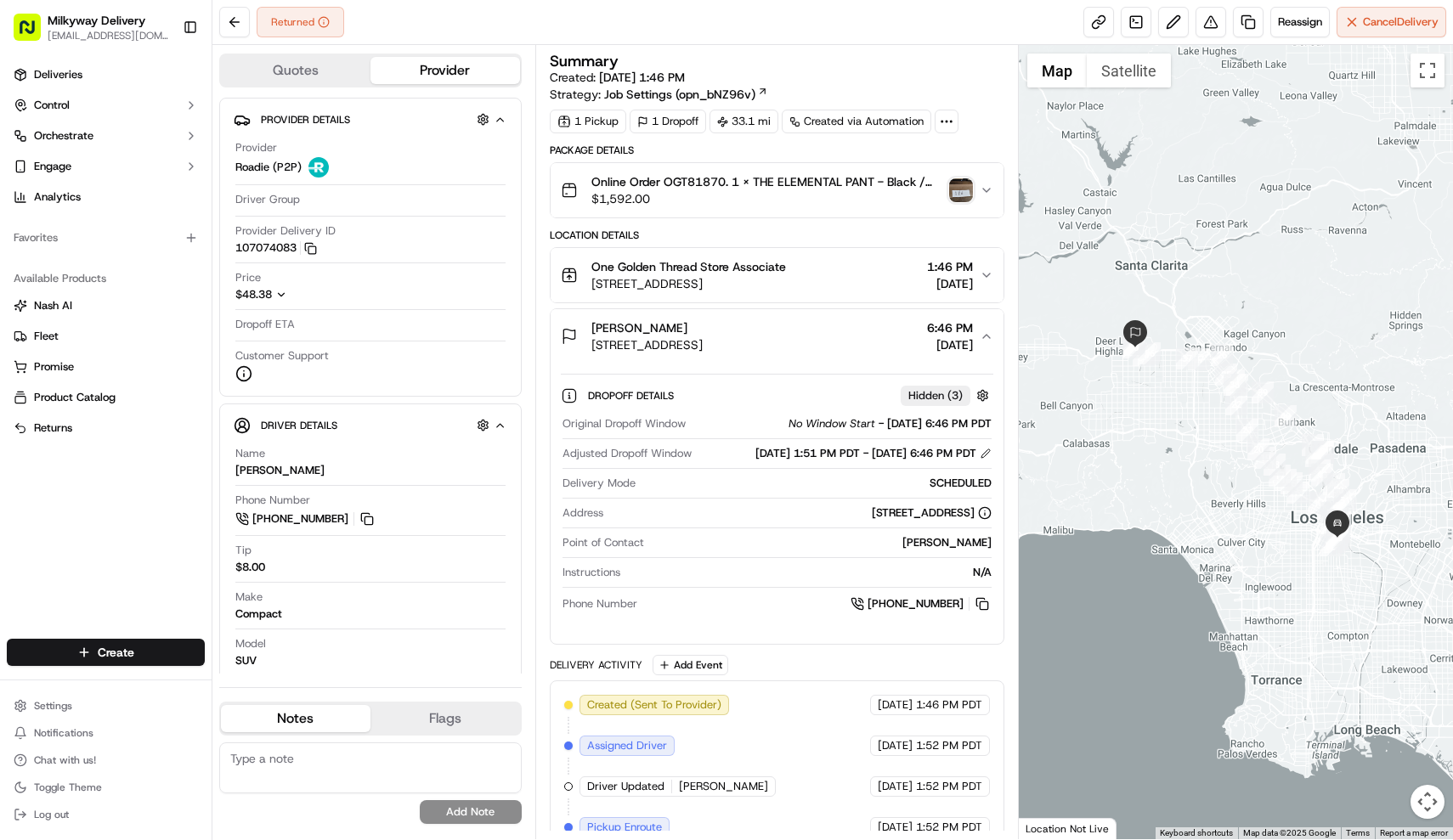
drag, startPoint x: 911, startPoint y: 560, endPoint x: 995, endPoint y: 560, distance: 84.0
click at [995, 560] on div "Dropoff Details Hidden ( 3 ) Original Dropoff Window No Window Start - [DATE] 6…" at bounding box center [776, 497] width 453 height 266
copy div "[PERSON_NAME]"
click at [696, 178] on span "Online Order OGT81870. 1 x THE ELEMENTAL PANT - Black / 30($288.00), 1 x YOGO M…" at bounding box center [767, 181] width 351 height 17
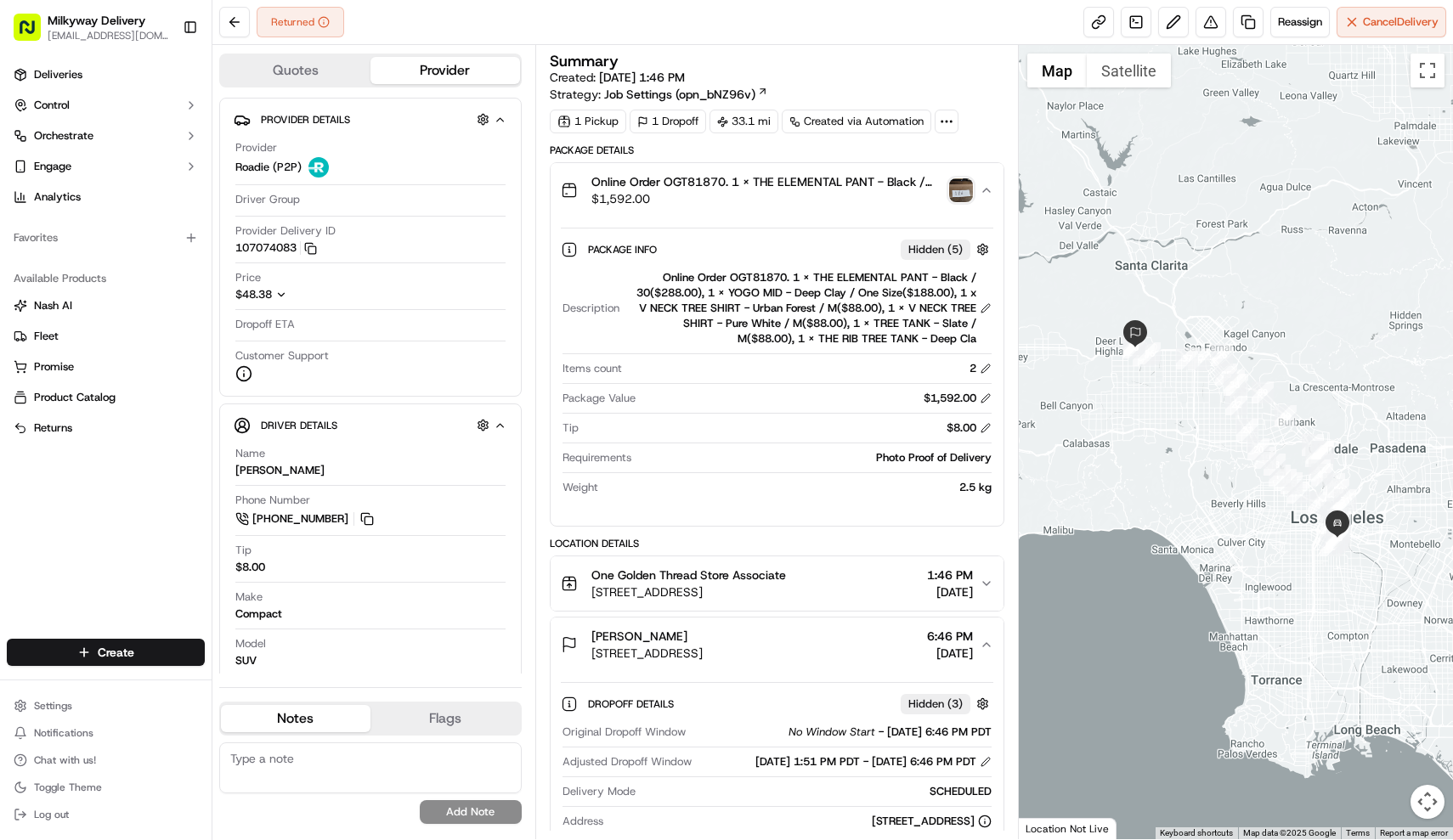
click at [759, 271] on div "Online Order OGT81870. 1 x THE ELEMENTAL PANT - Black / 30($288.00), 1 x YOGO M…" at bounding box center [809, 308] width 366 height 77
copy div "OGT81870"
click at [229, 19] on button at bounding box center [234, 23] width 31 height 31
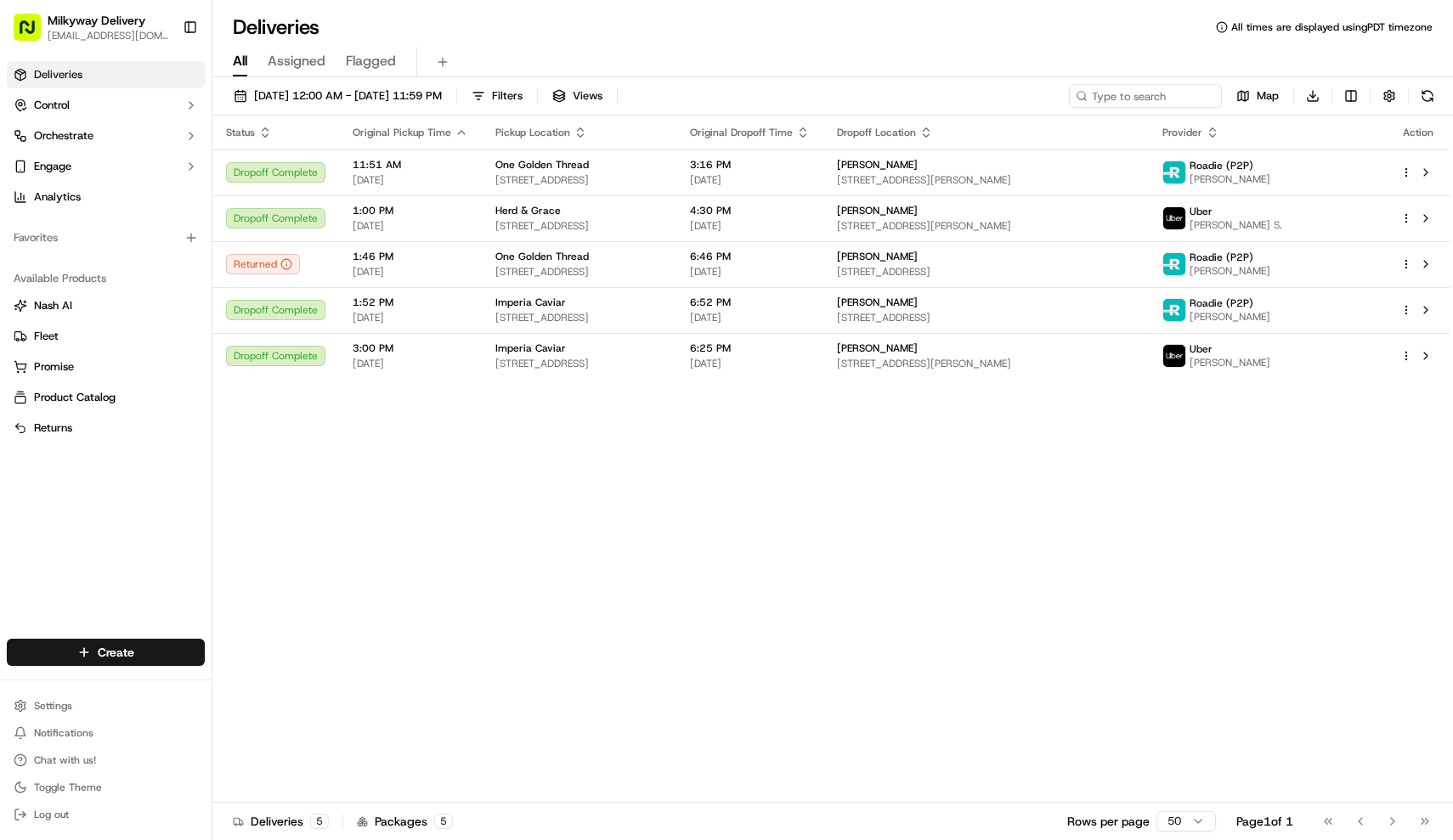
click at [596, 440] on div "Status Original Pickup Time Pickup Location Original Dropoff Time Dropoff Locat…" at bounding box center [831, 458] width 1237 height 687
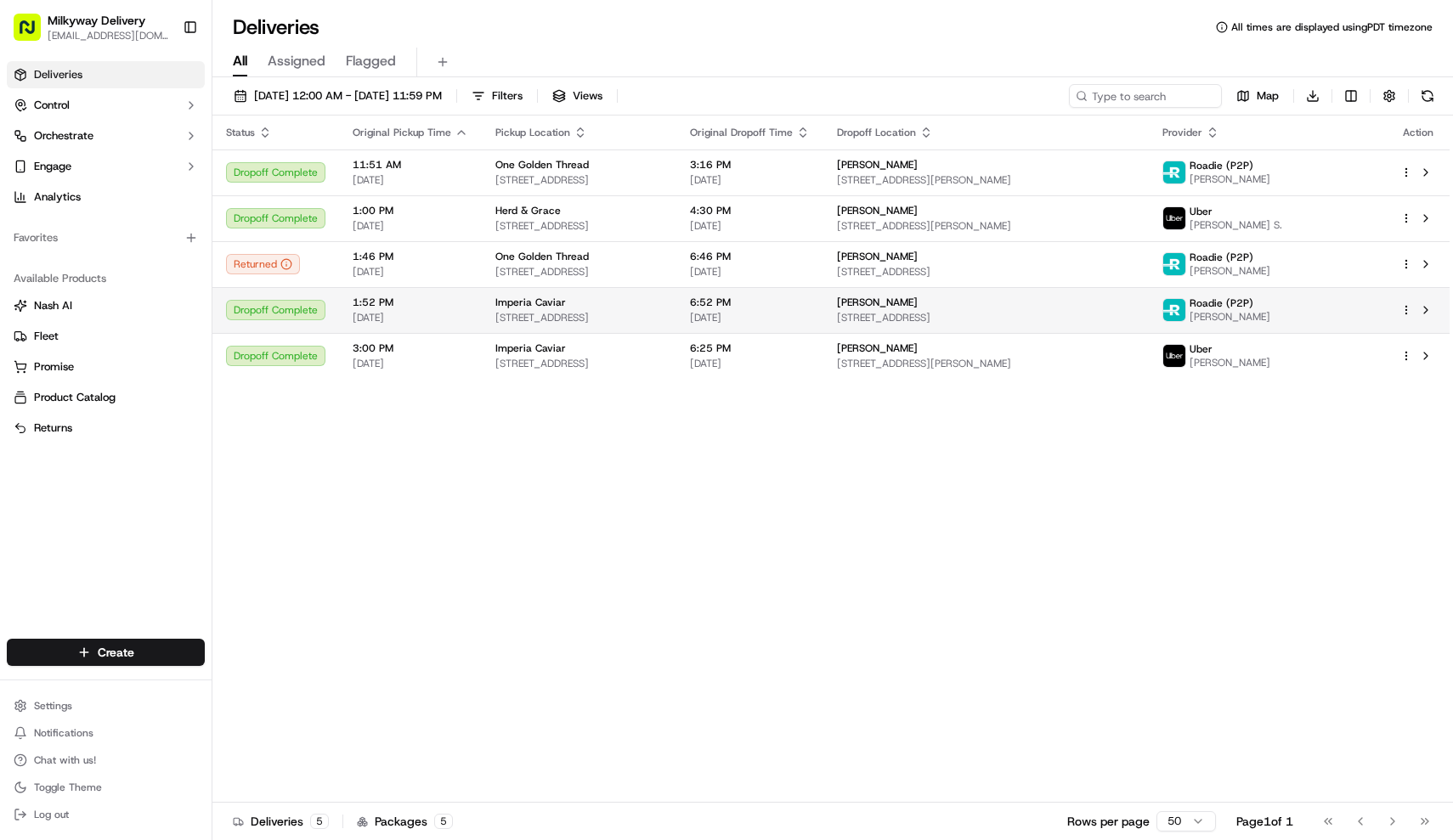
click at [546, 324] on td "Imperia Caviar [STREET_ADDRESS]" at bounding box center [579, 310] width 195 height 46
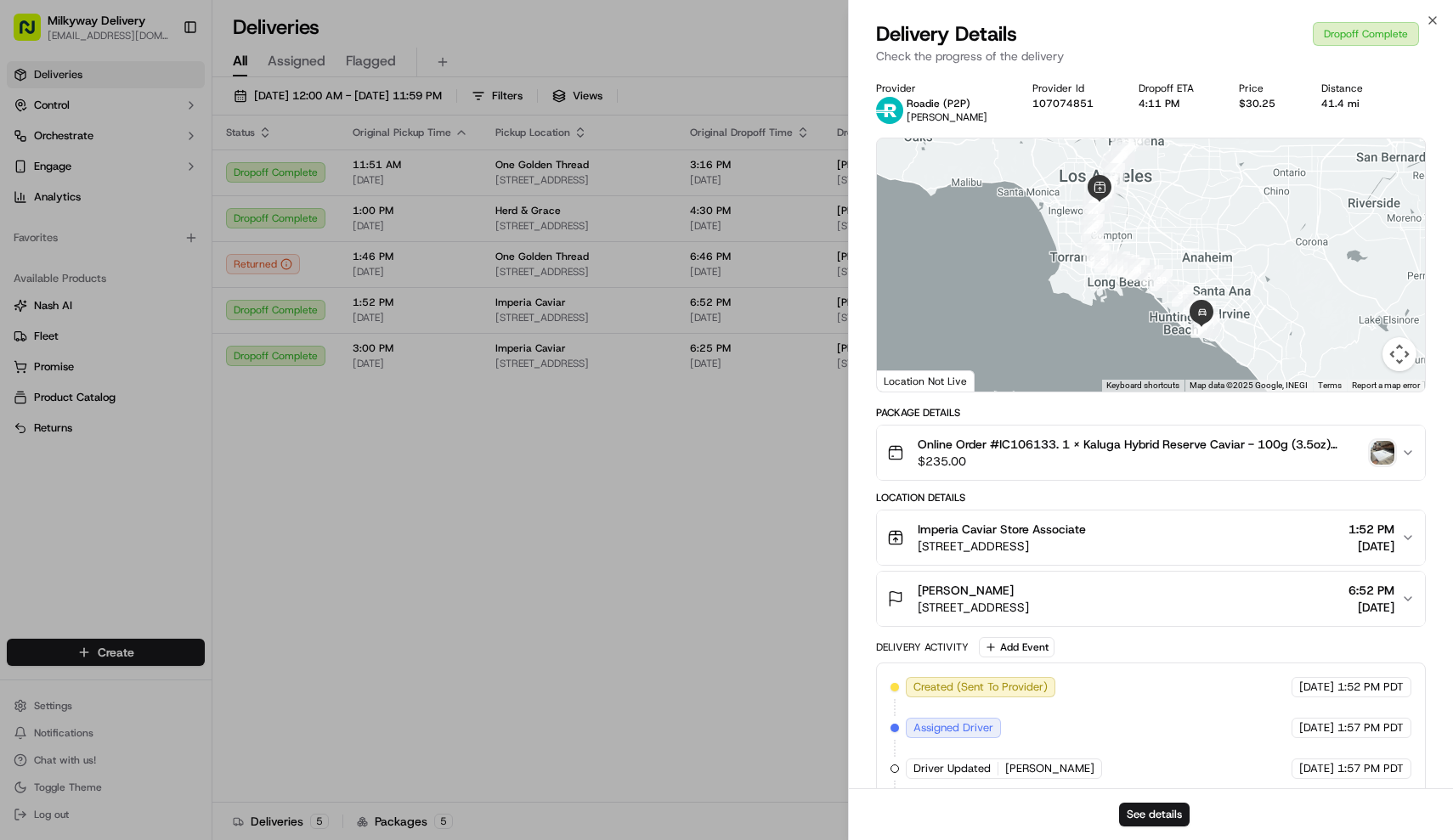
click at [1173, 452] on span "Online Order #IC106133. 1 x Kaluga Hybrid Reserve Caviar - 100g (3.5oz) <br>+ 3…" at bounding box center [1141, 444] width 447 height 17
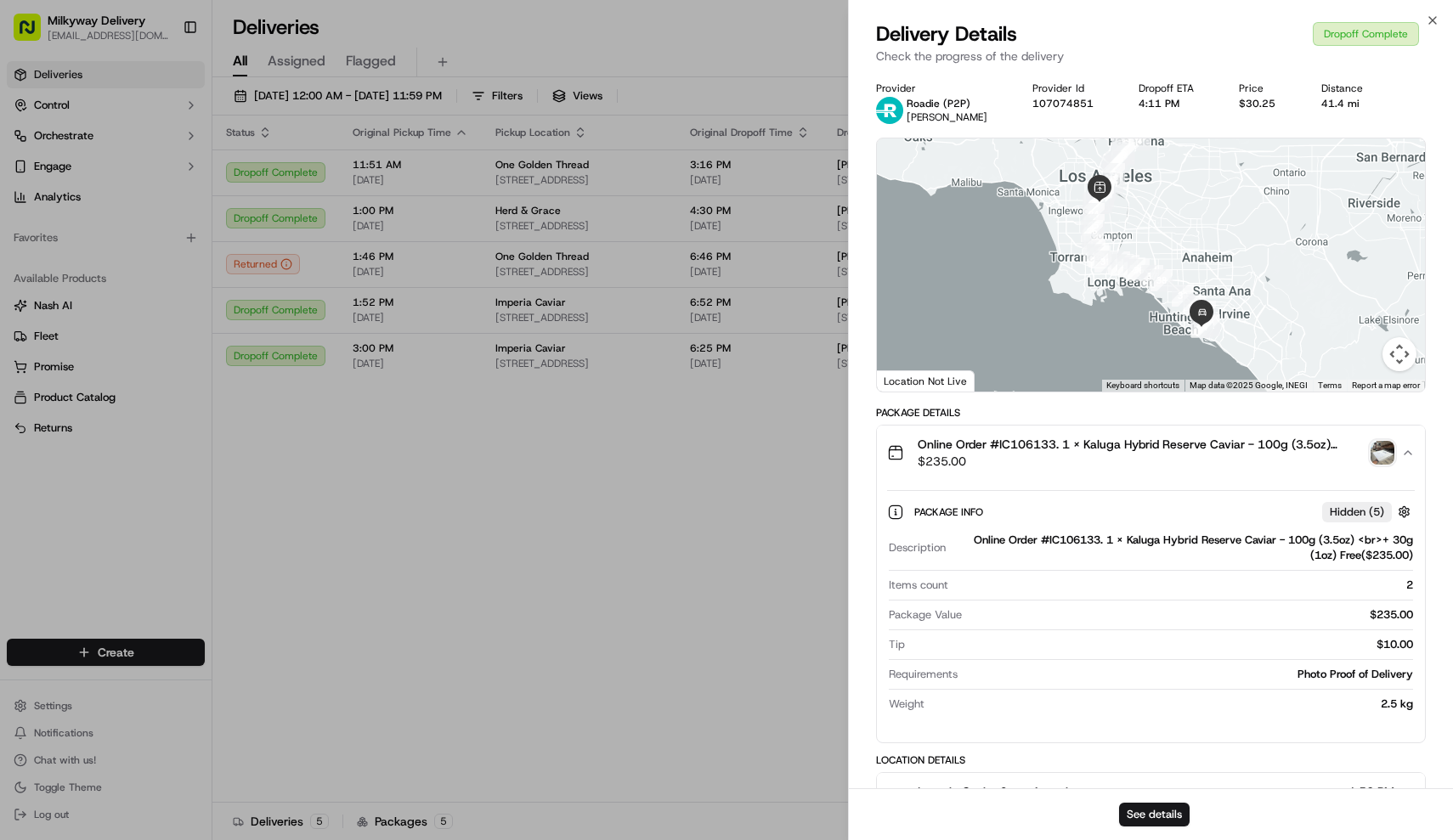
click at [1384, 455] on img "button" at bounding box center [1382, 453] width 23 height 23
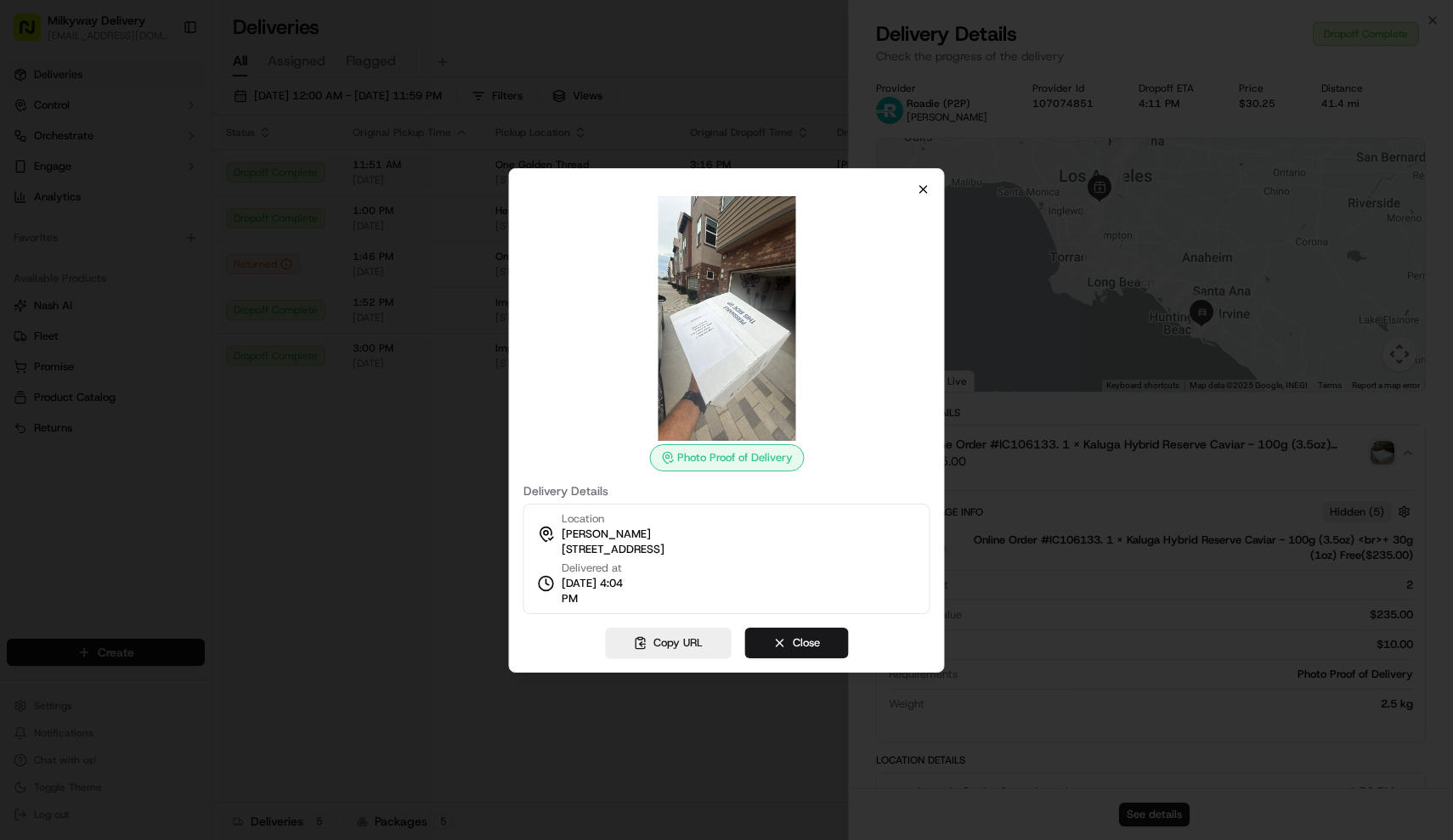
click at [923, 191] on icon "button" at bounding box center [923, 189] width 14 height 14
